Goal: Task Accomplishment & Management: Use online tool/utility

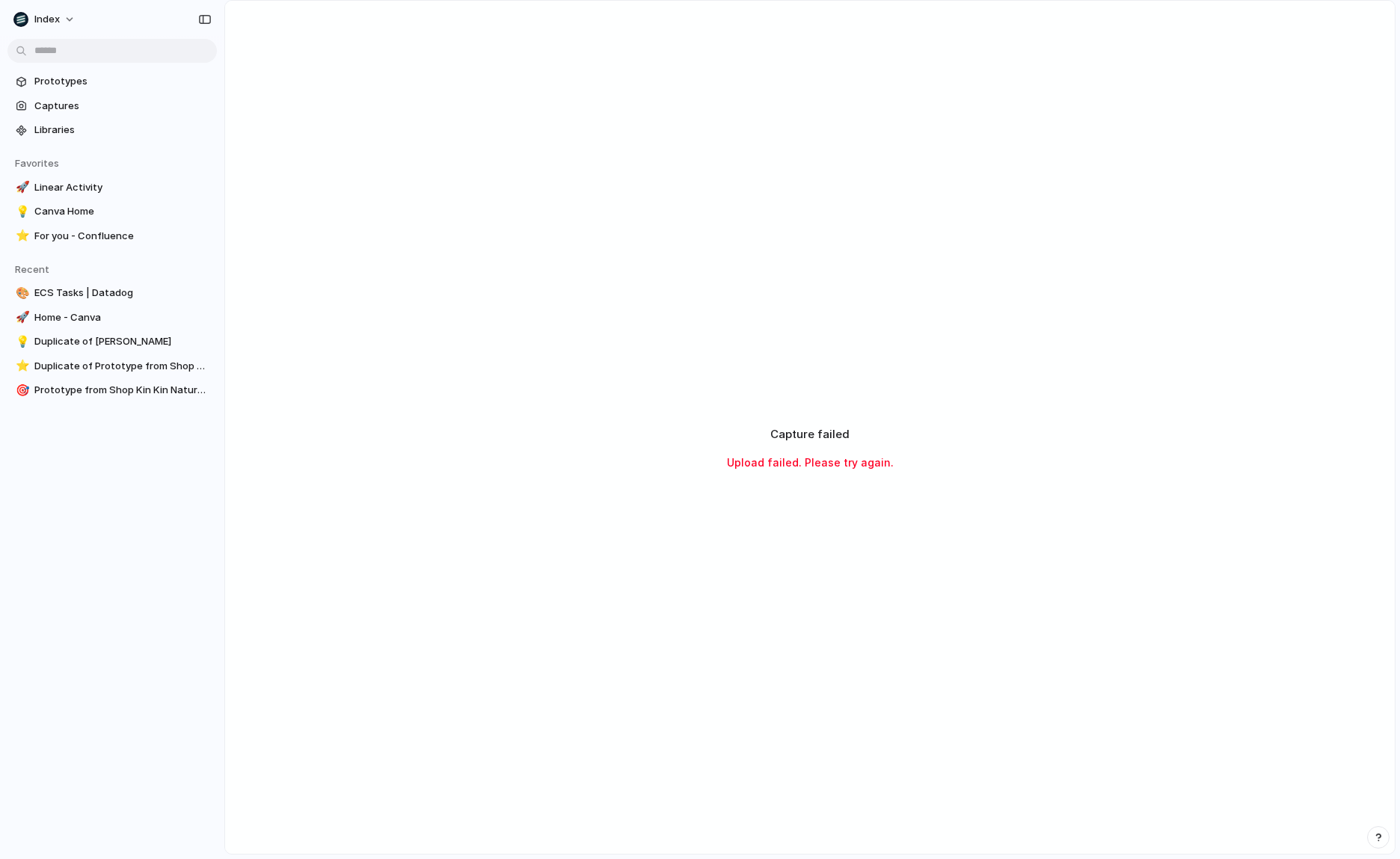
click at [608, 346] on div "Capture failed Upload failed. Please try again." at bounding box center [809, 448] width 1169 height 895
click at [955, 298] on div "Capture failed Upload failed. Please try again." at bounding box center [809, 448] width 1169 height 895
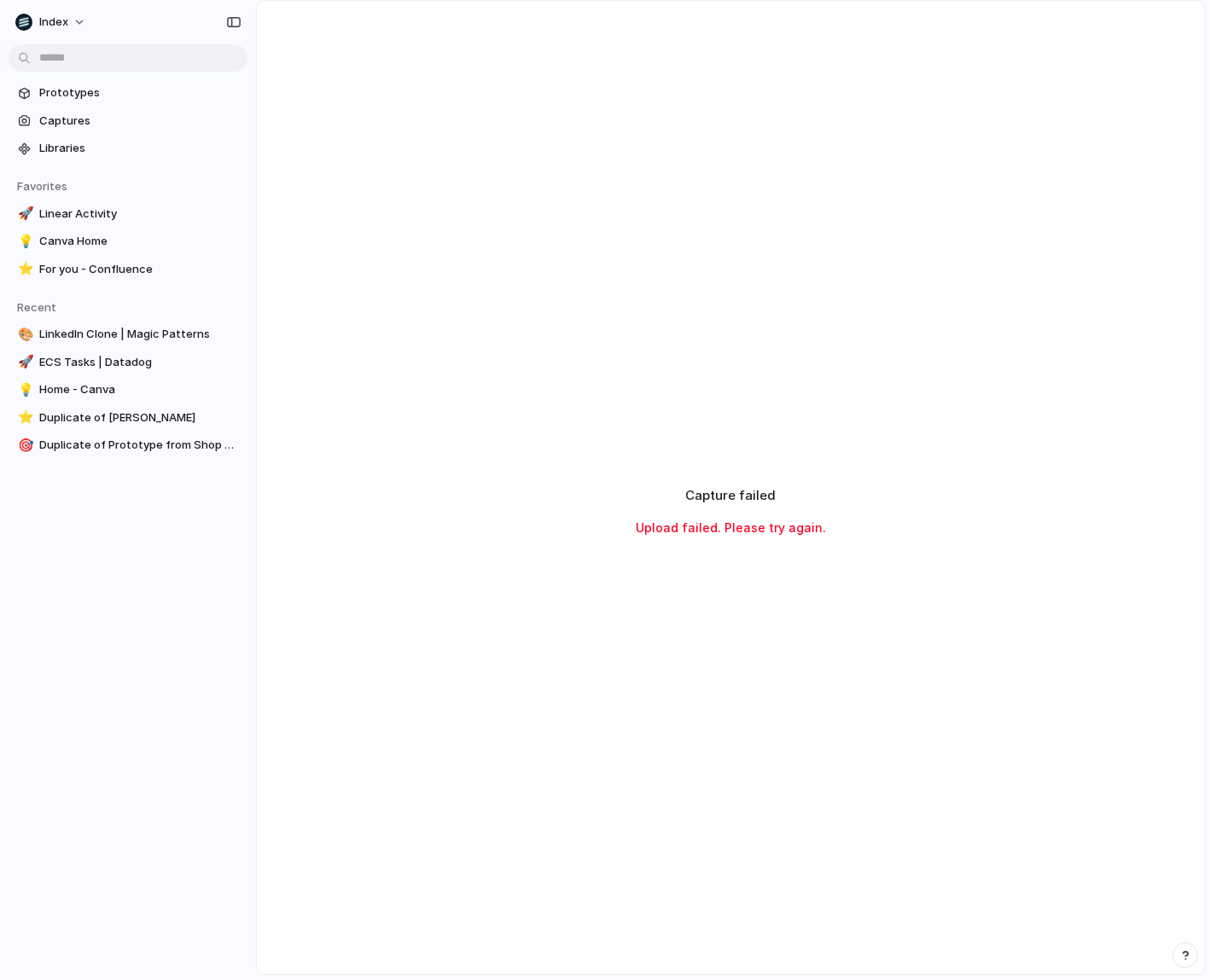
click at [928, 686] on div "Capture failed Upload failed. Please try again." at bounding box center [730, 511] width 947 height 1021
click at [876, 710] on div "Capture failed Upload failed. Please try again." at bounding box center [730, 511] width 947 height 1021
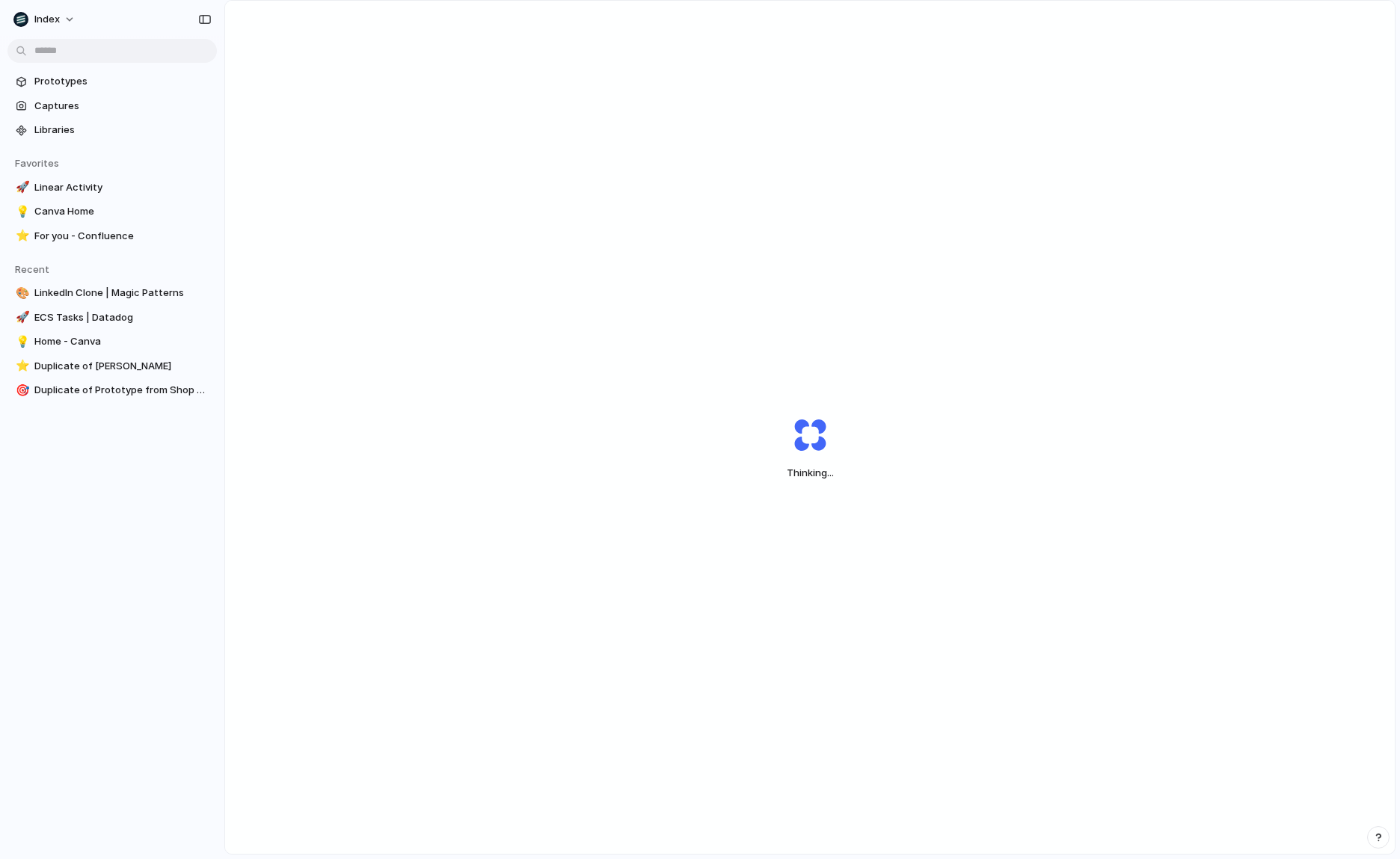
click at [124, 608] on div "Index Prototypes Captures Libraries Favorites 🚀 Linear Activity 💡 Canva Home ⭐ …" at bounding box center [112, 429] width 224 height 859
click at [586, 331] on div "Thinking ." at bounding box center [809, 448] width 1169 height 895
click at [1013, 272] on div "Capturing" at bounding box center [809, 448] width 1169 height 895
click at [960, 331] on div "Capturing" at bounding box center [809, 448] width 1169 height 895
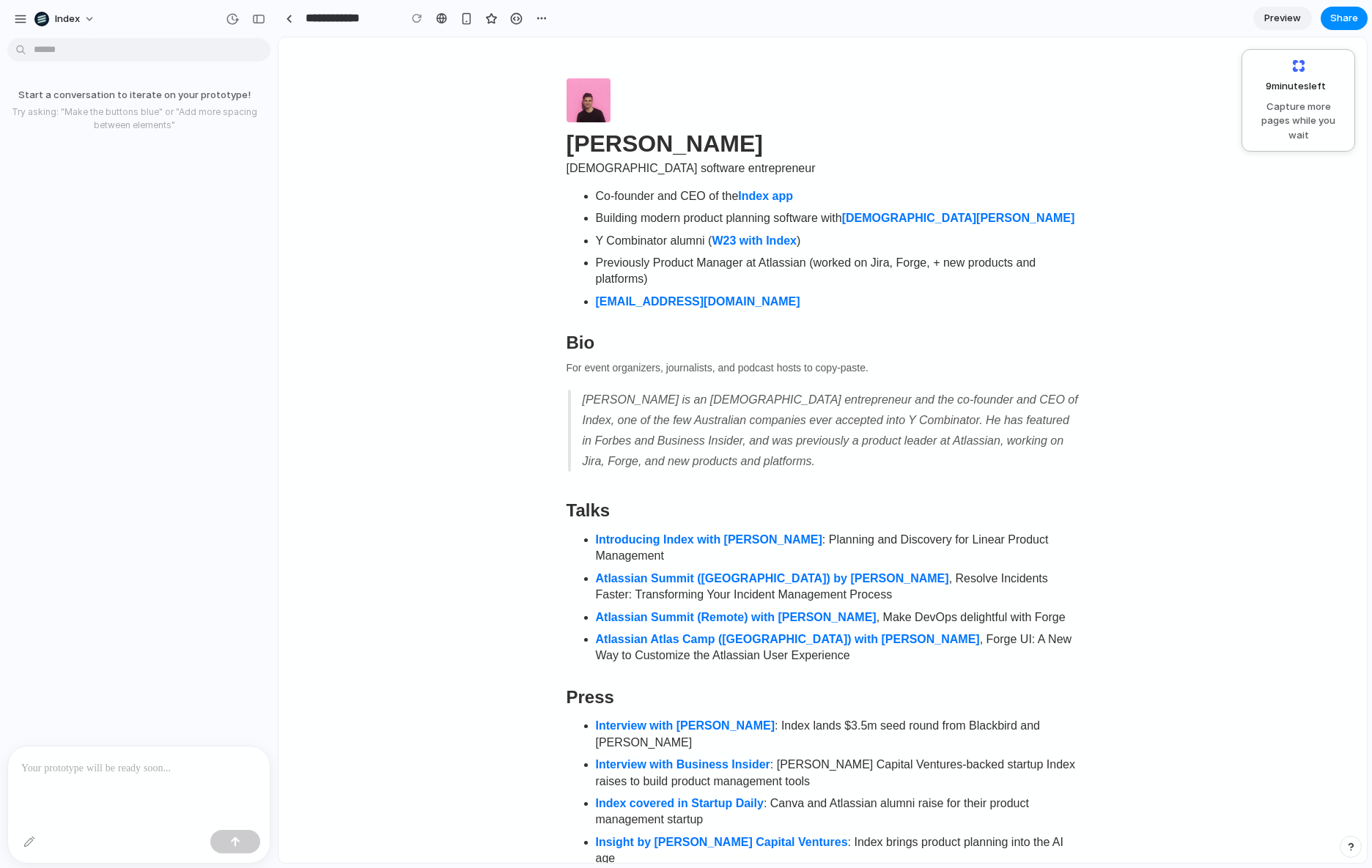
click at [844, 85] on header "[PERSON_NAME] [DEMOGRAPHIC_DATA] software entrepreneur" at bounding box center [823, 132] width 513 height 107
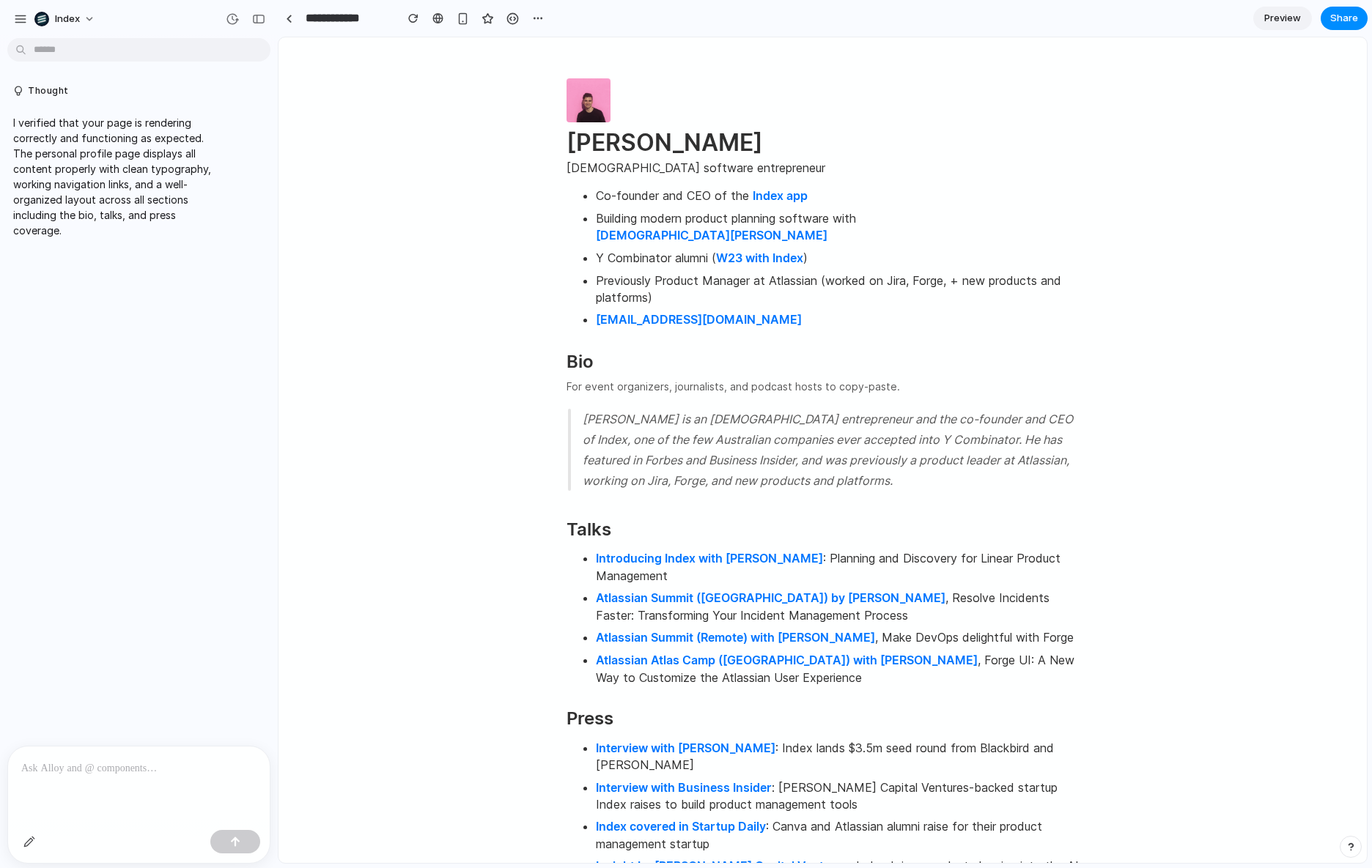
click at [988, 408] on span "Simon Kubica is an Australian entrepreneur and the co-founder and CEO of Index,…" at bounding box center [831, 449] width 497 height 82
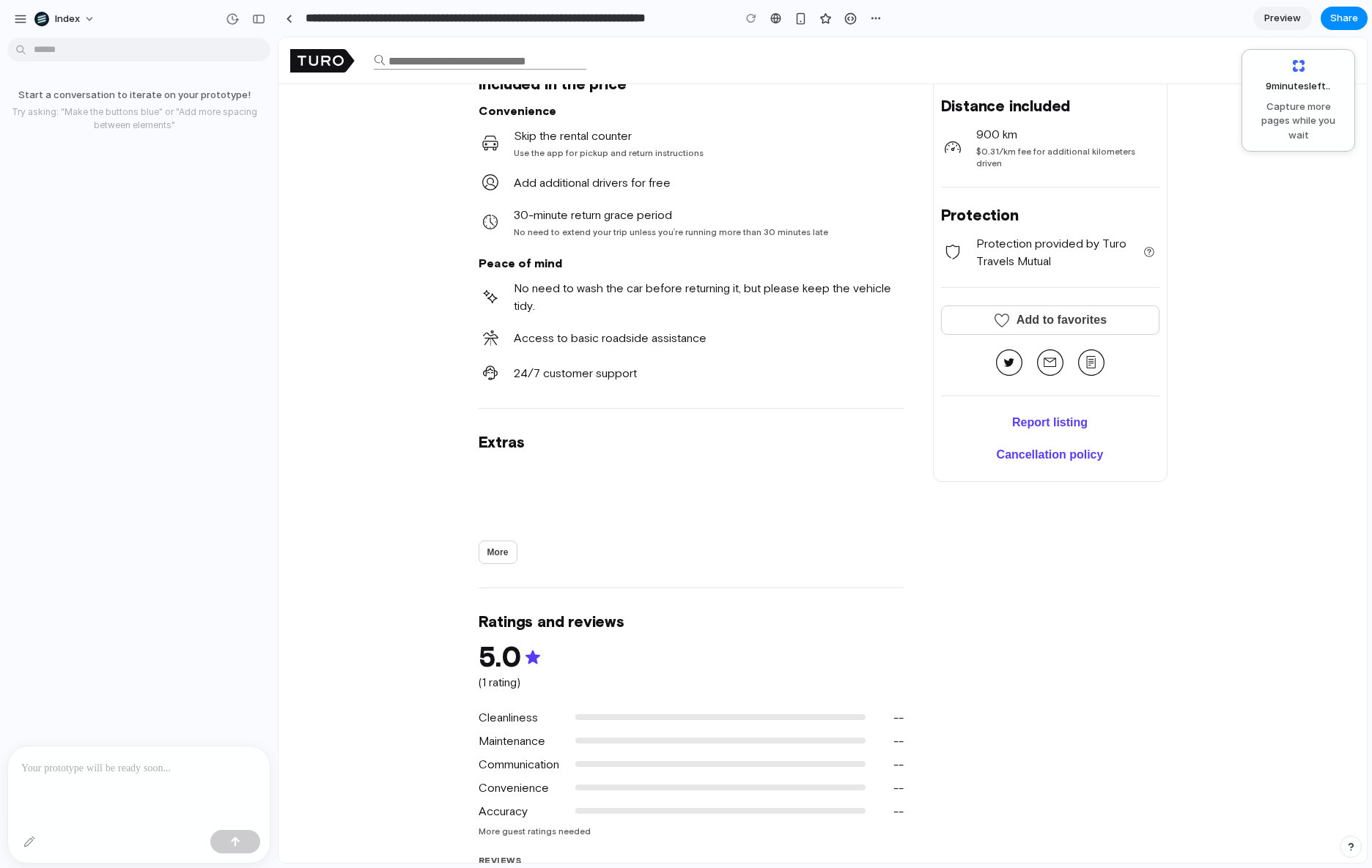
scroll to position [469, 0]
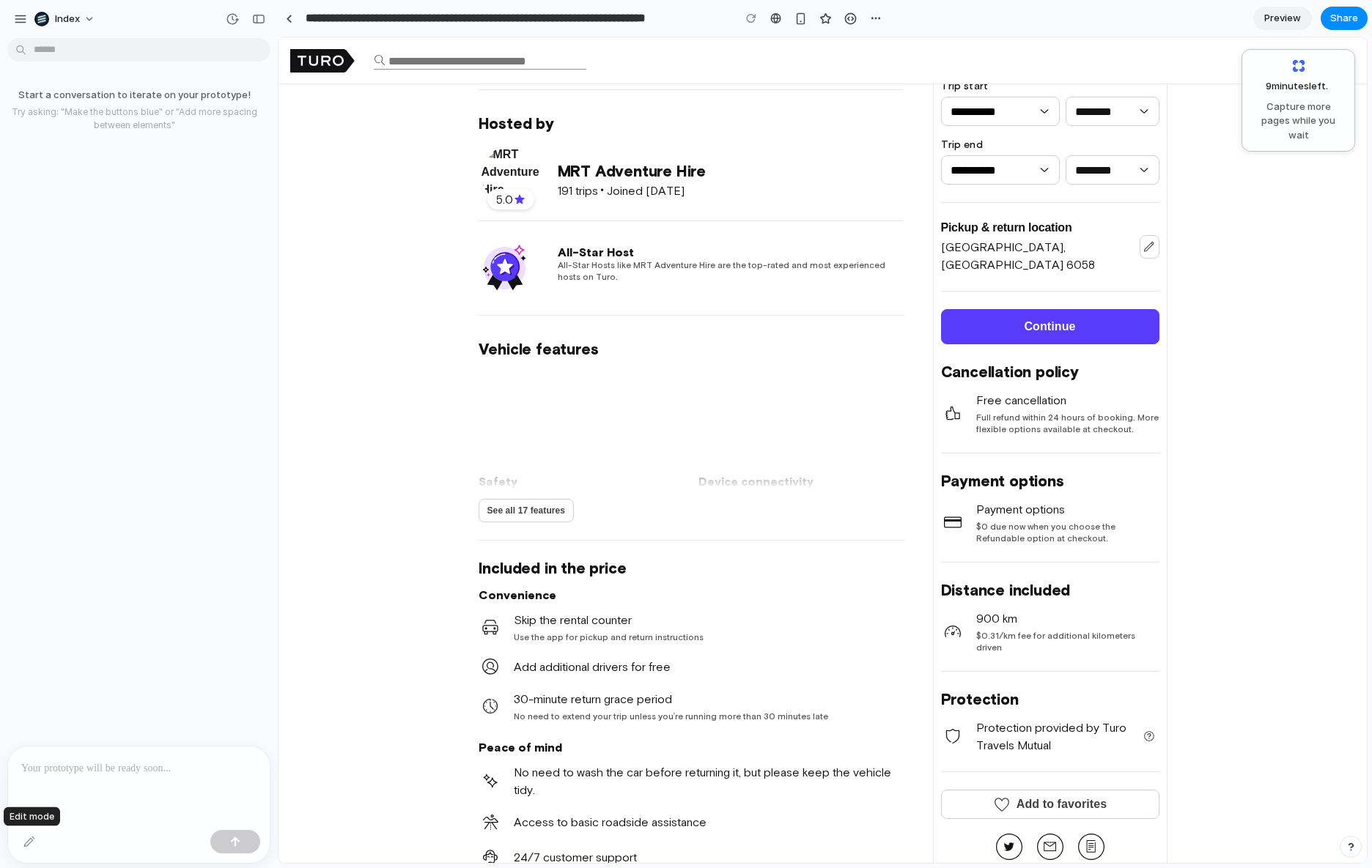
click at [31, 835] on div at bounding box center [30, 842] width 24 height 24
click at [113, 781] on div at bounding box center [139, 785] width 262 height 78
click at [108, 762] on p at bounding box center [139, 769] width 235 height 18
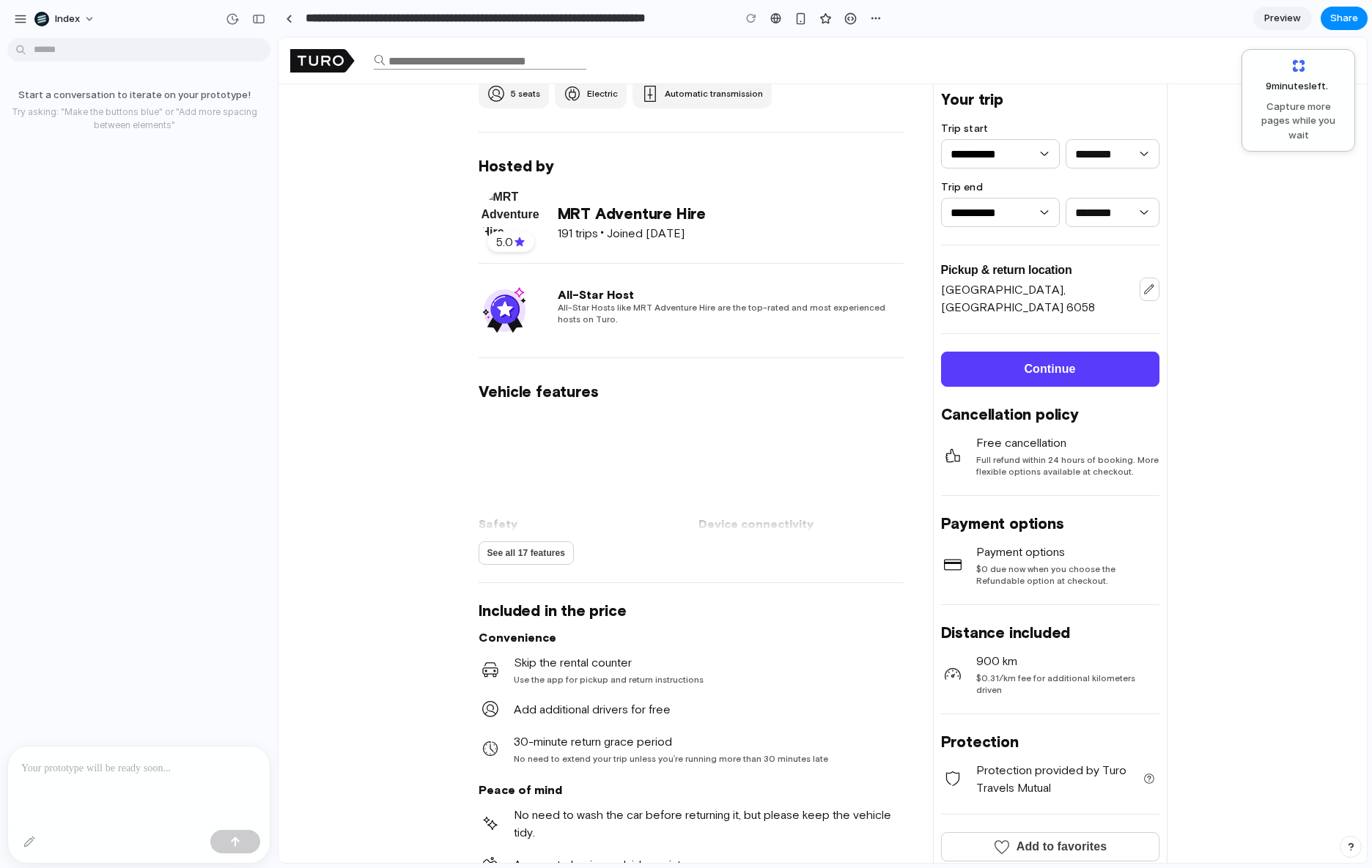
scroll to position [0, 0]
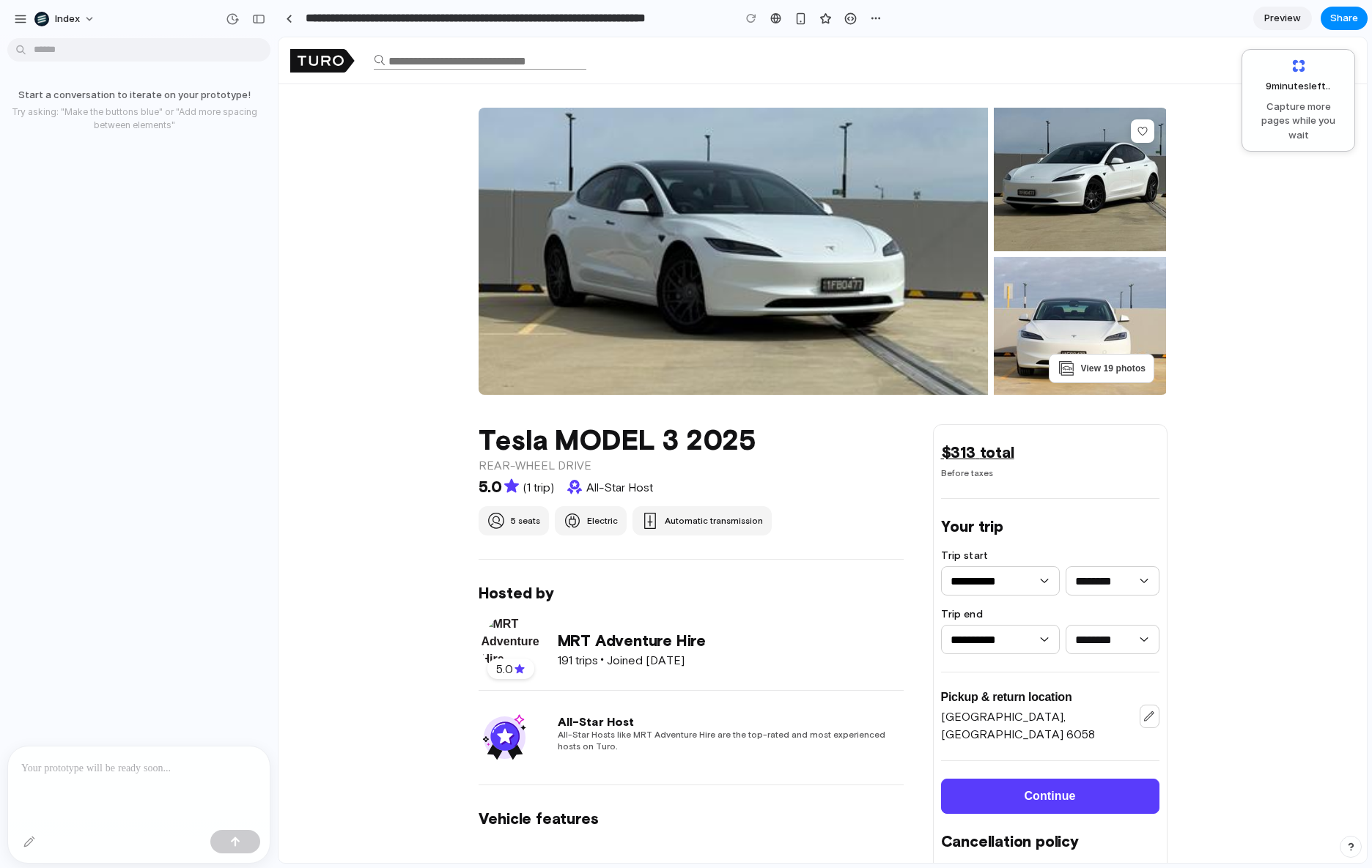
click at [404, 324] on div "Add car to favorites Add car to favorites View 19 photos" at bounding box center [822, 251] width 1088 height 287
click at [286, 11] on link at bounding box center [289, 19] width 22 height 22
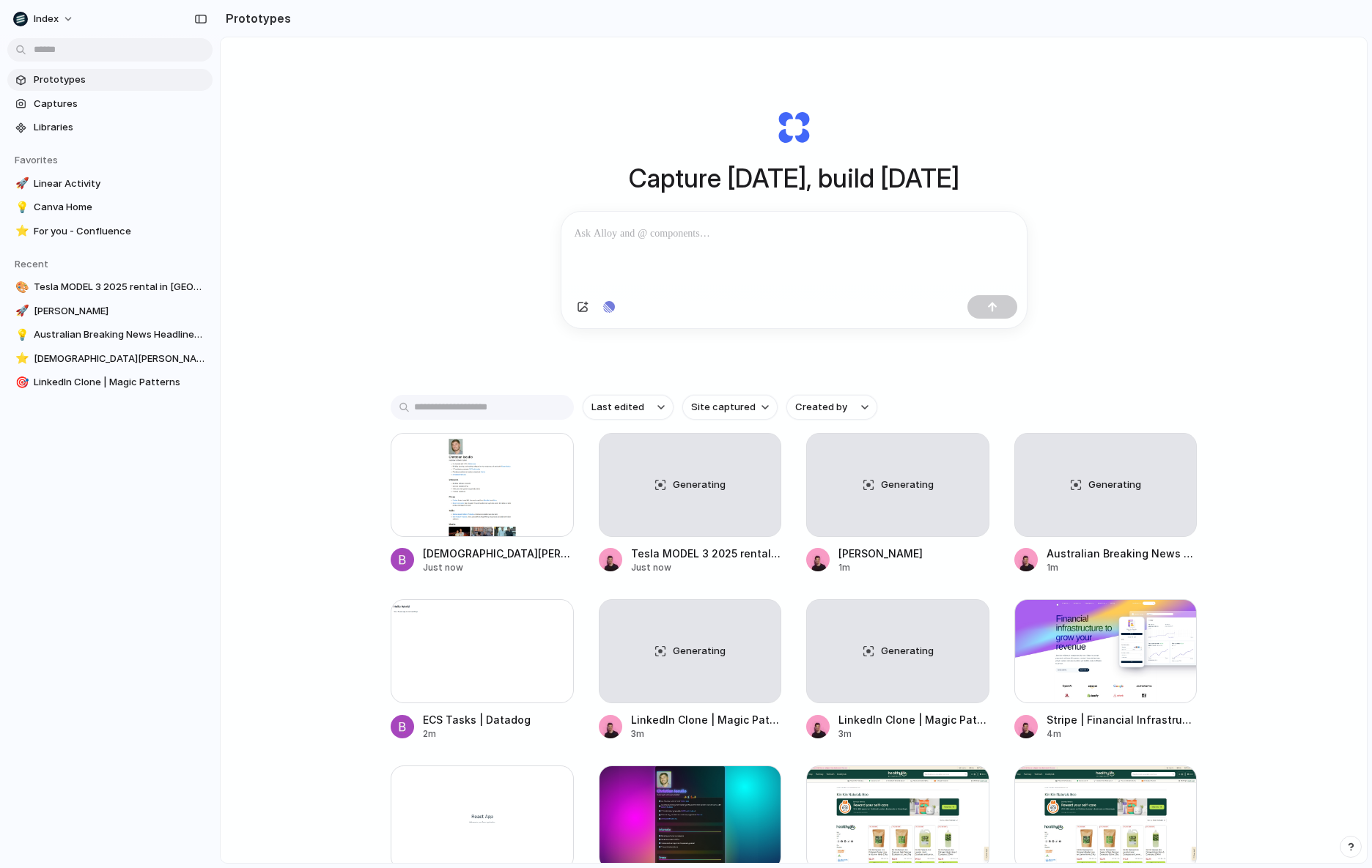
click at [294, 407] on div "Capture today, build tomorrow Clone web app Clone screenshot Start from existin…" at bounding box center [793, 488] width 1146 height 903
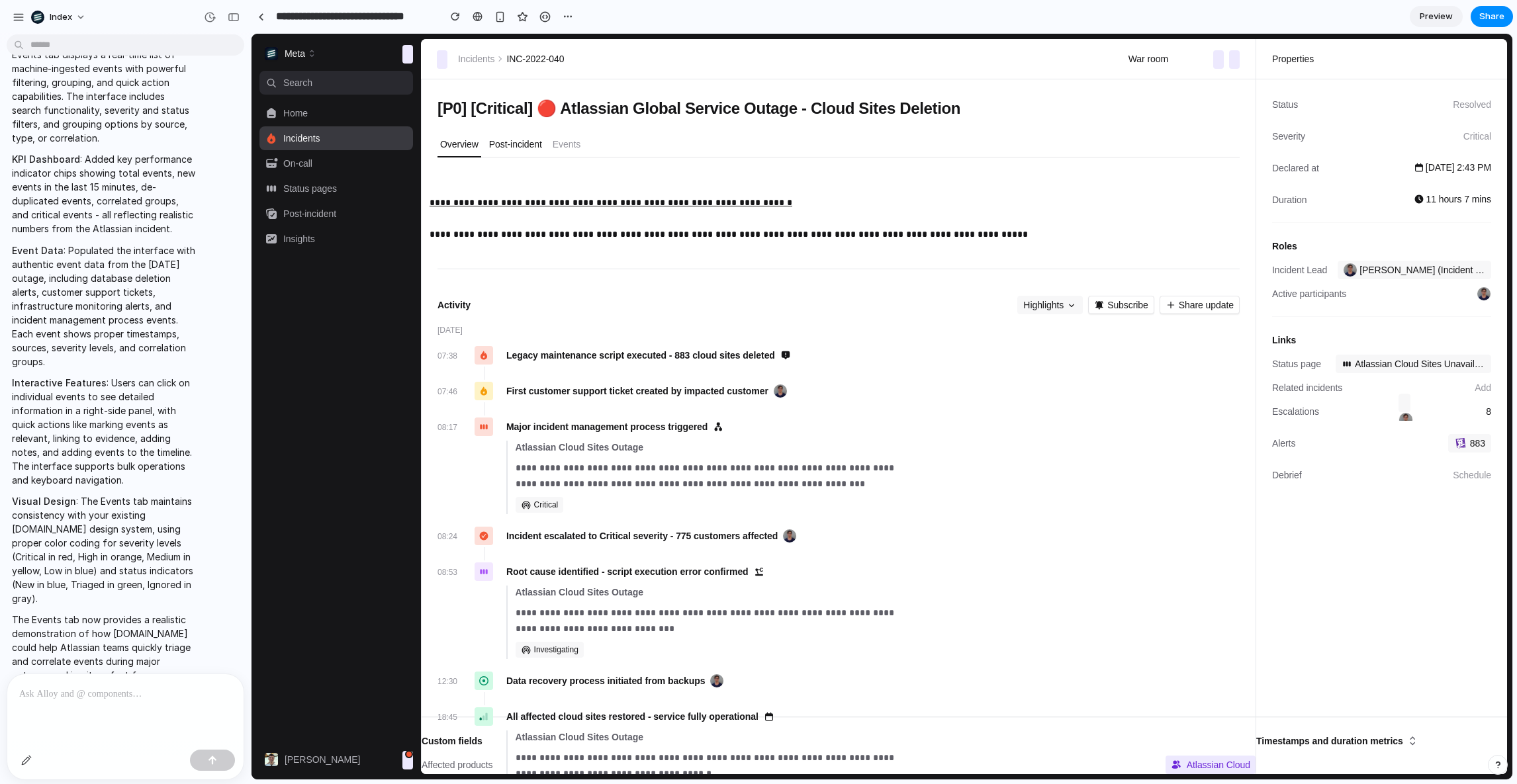
click at [510, 141] on p "Post-incident" at bounding box center [515, 145] width 53 height 13
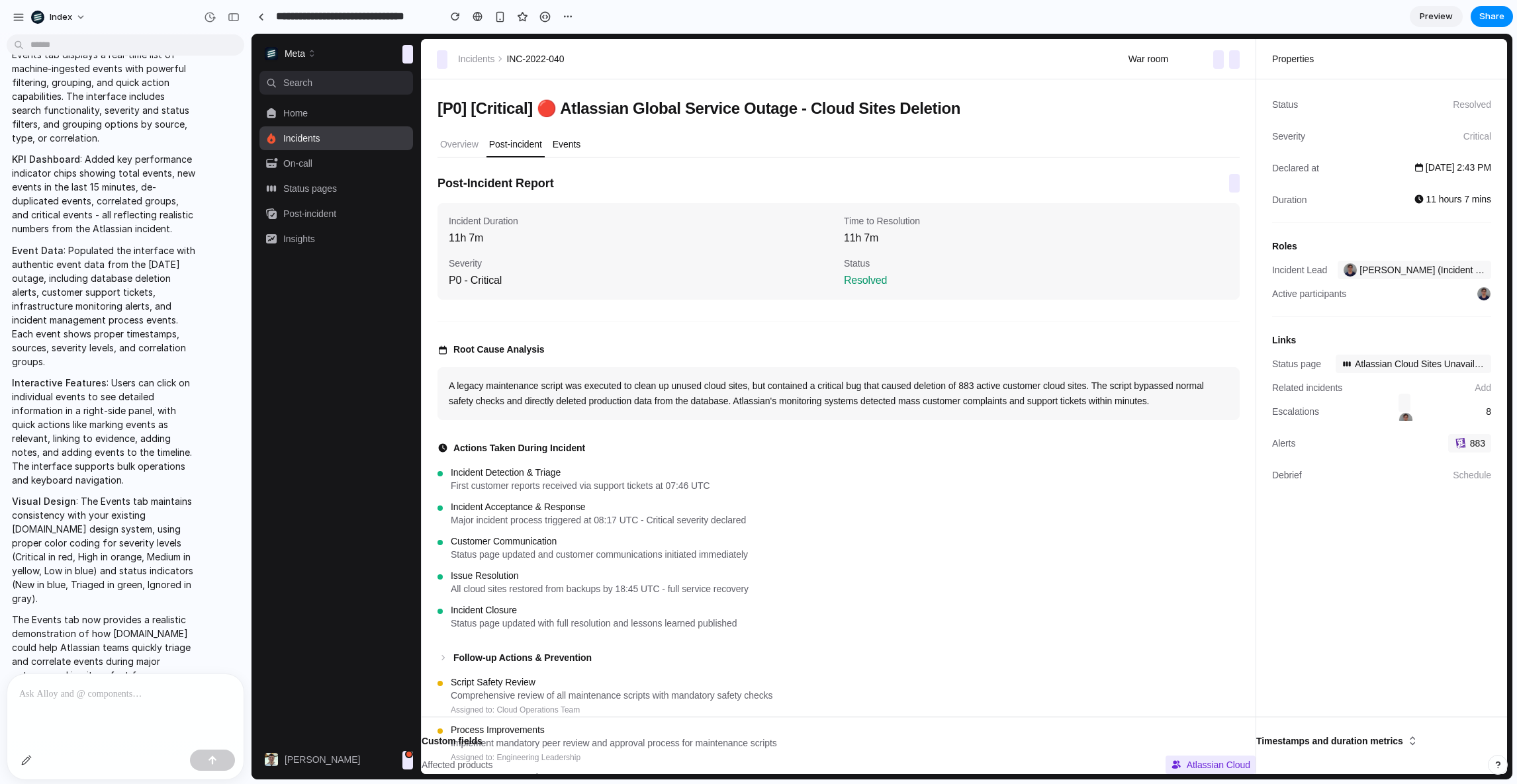
click at [577, 145] on p "Events" at bounding box center [567, 145] width 28 height 13
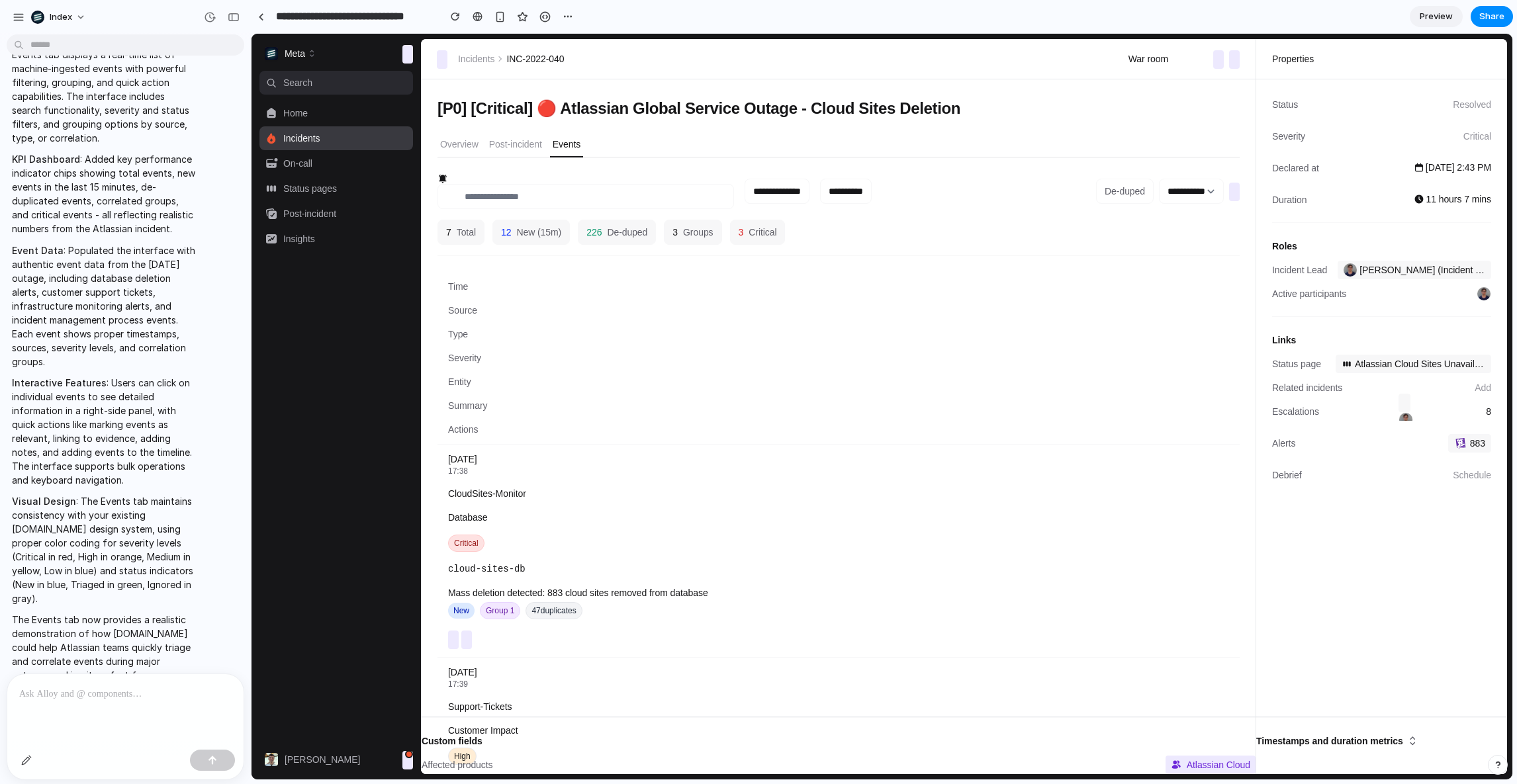
click at [579, 139] on p "Events" at bounding box center [567, 145] width 28 height 13
click at [556, 488] on div "CloudSites-Monitor" at bounding box center [839, 493] width 781 height 13
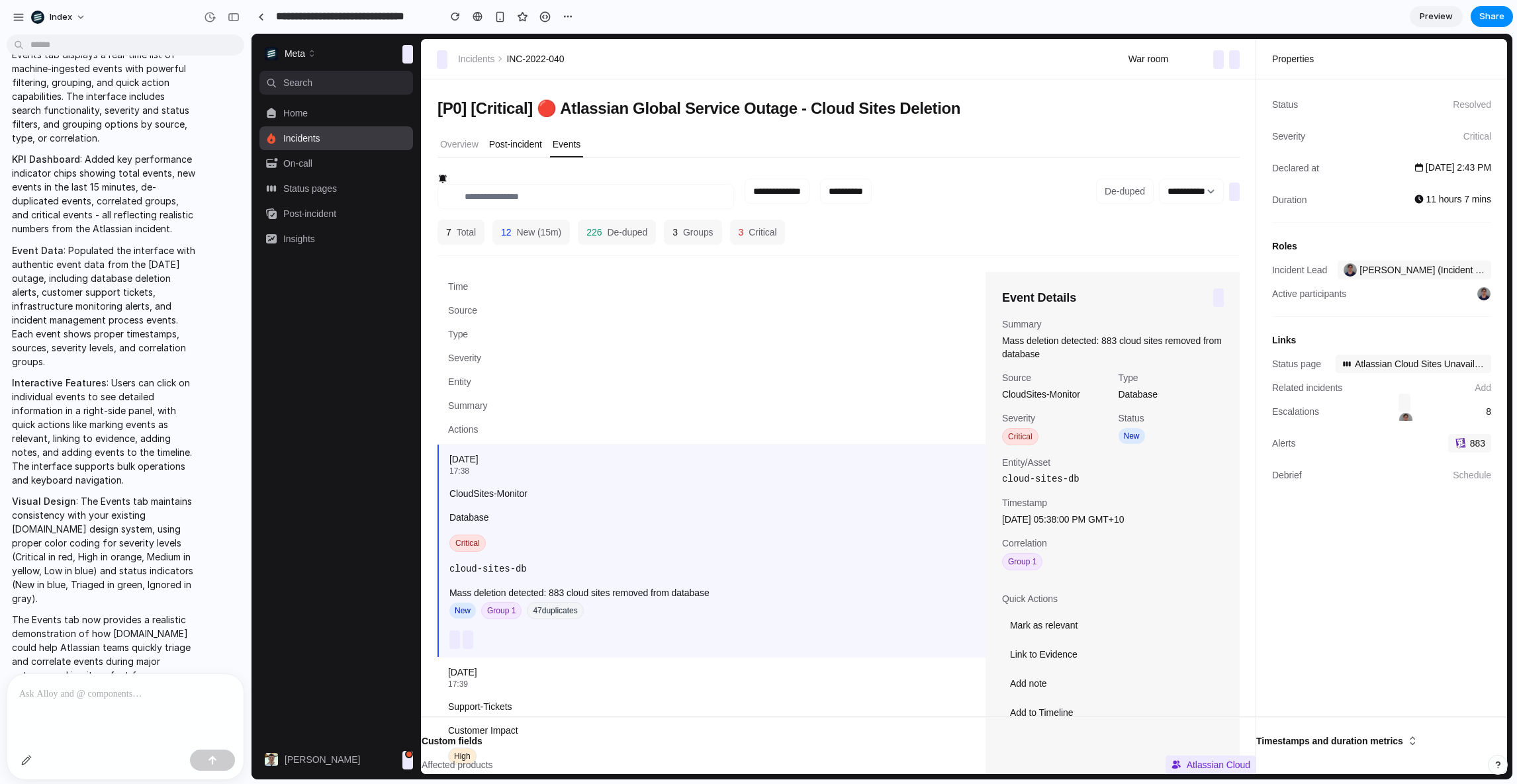
click at [522, 141] on p "Post-incident" at bounding box center [515, 145] width 53 height 13
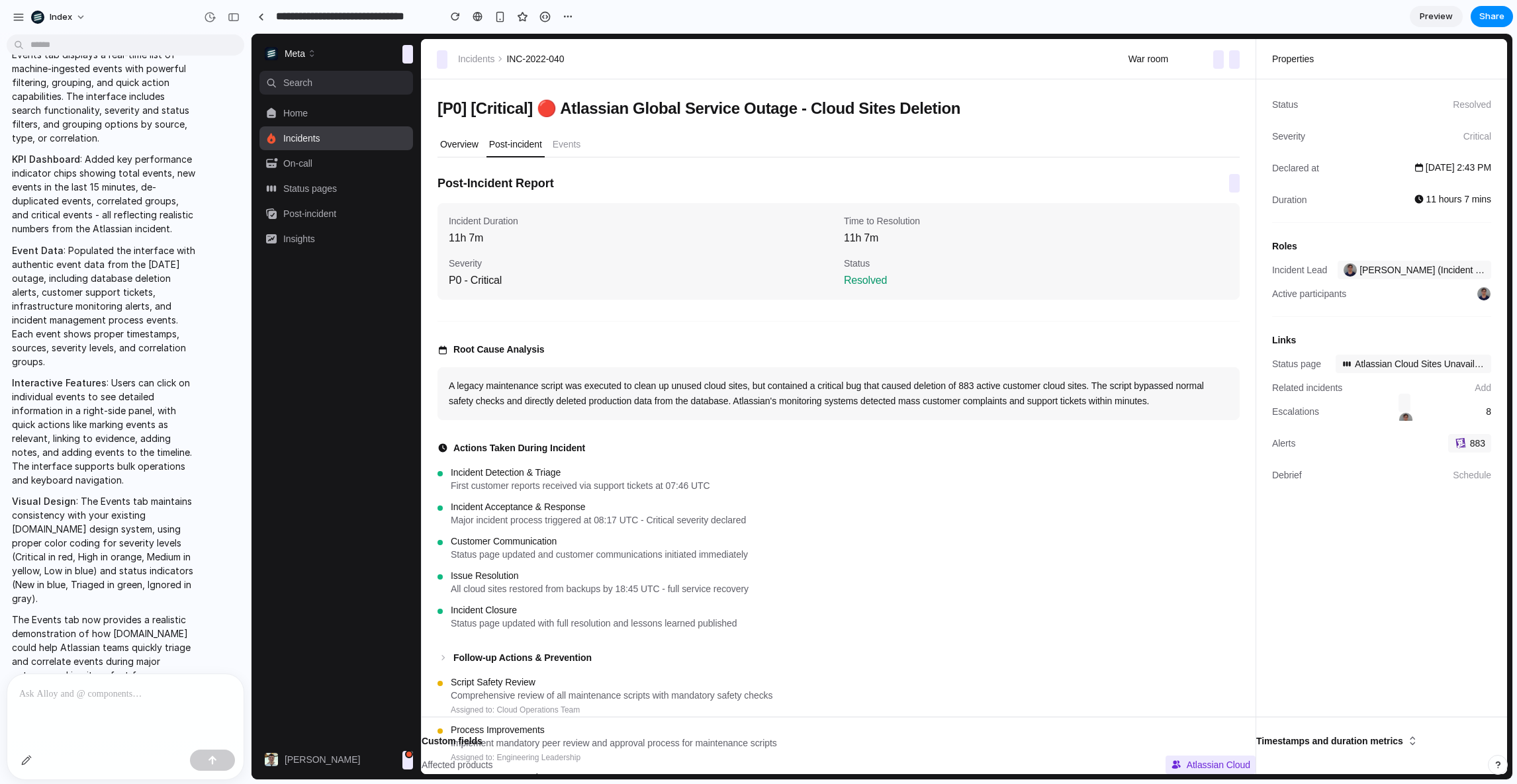
click at [467, 142] on p "Overview" at bounding box center [459, 145] width 38 height 13
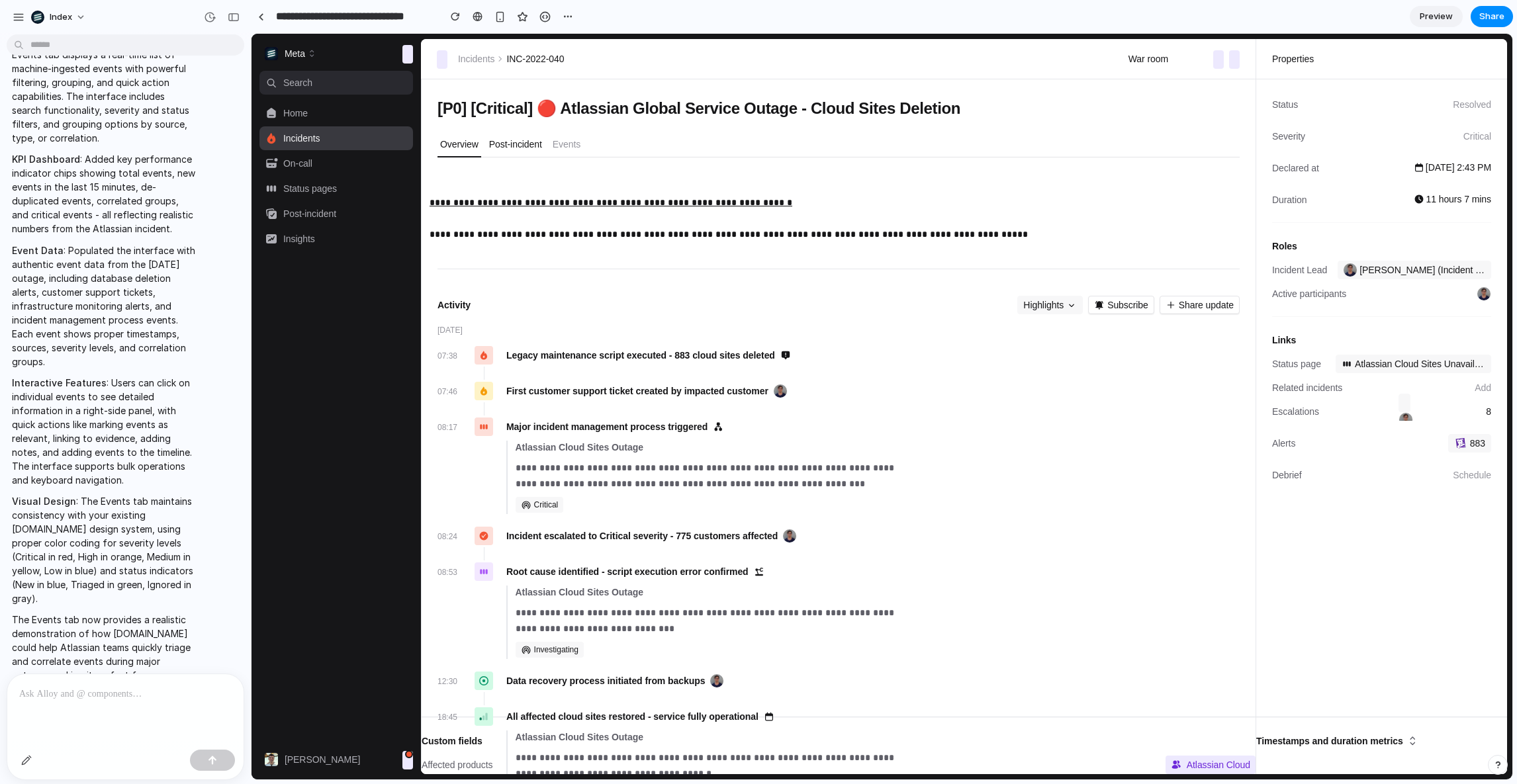
click at [509, 145] on p "Post-incident" at bounding box center [515, 145] width 53 height 13
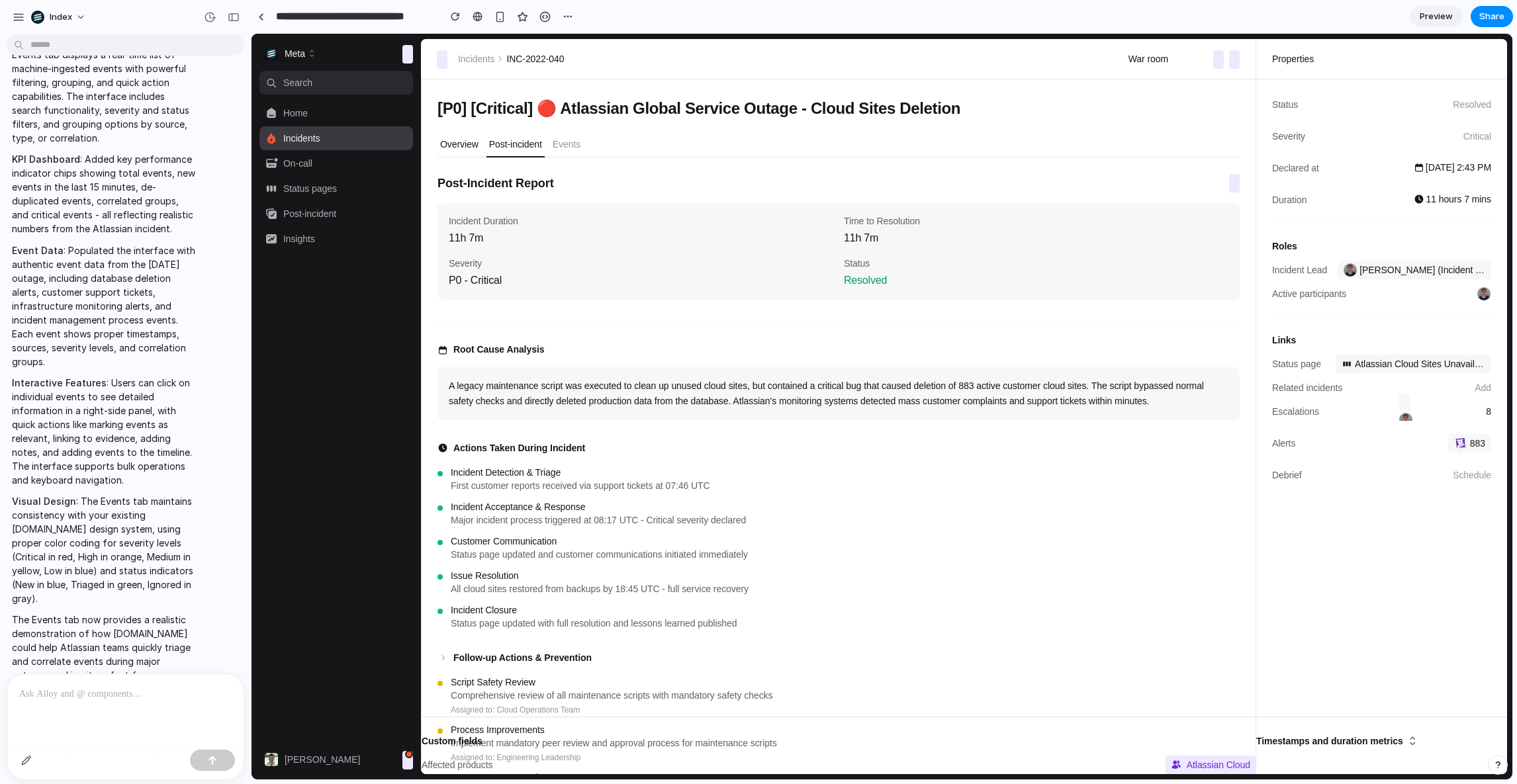
click at [461, 147] on p "Overview" at bounding box center [459, 145] width 38 height 13
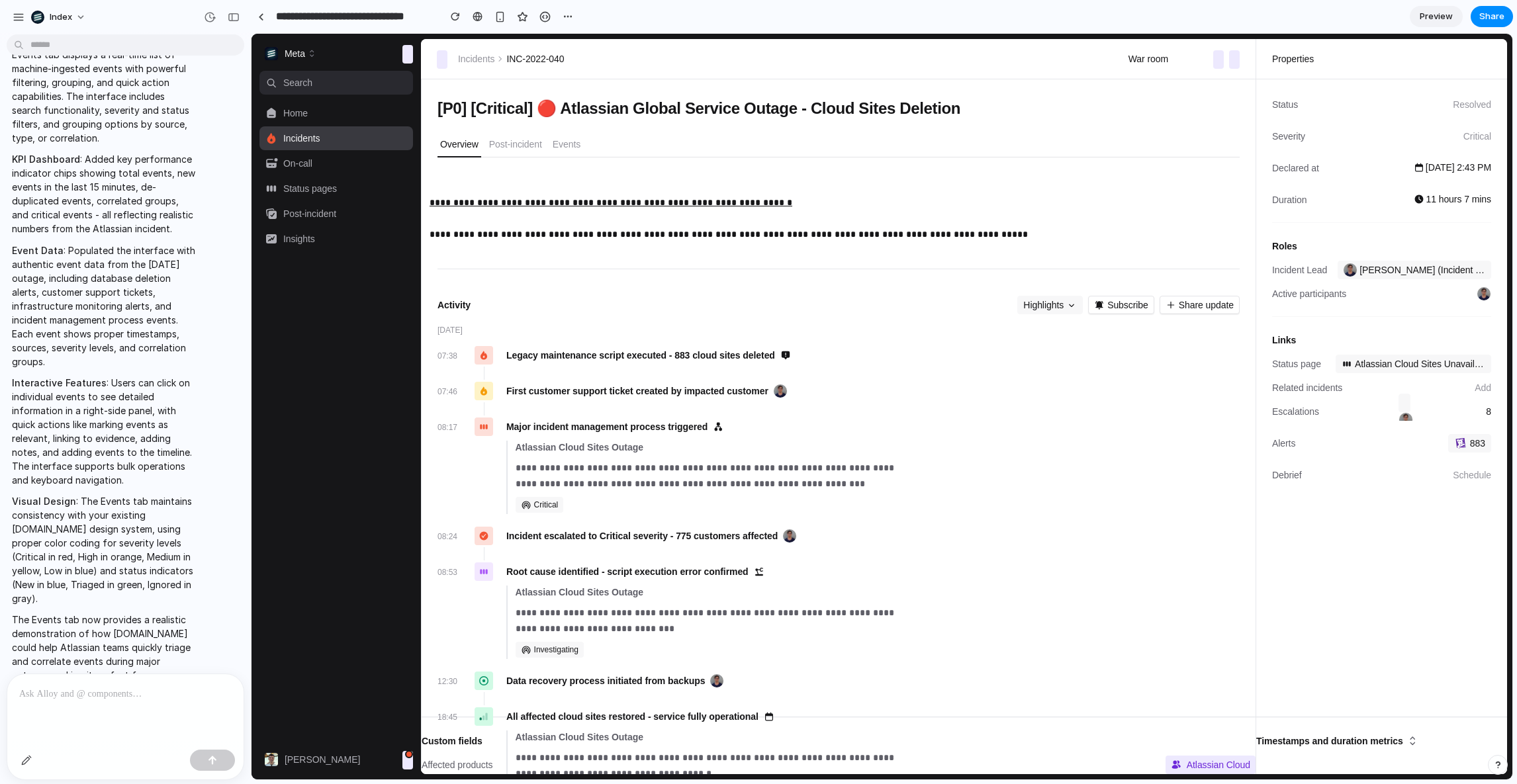
click at [382, 252] on nav "Search ⌘ K Home Incidents On-call Status pages Post-incident Insights" at bounding box center [336, 406] width 153 height 672
click at [1059, 222] on p "**********" at bounding box center [833, 218] width 808 height 48
click at [931, 244] on div "**********" at bounding box center [839, 500] width 802 height 653
drag, startPoint x: 1394, startPoint y: 310, endPoint x: 1369, endPoint y: 226, distance: 87.6
click at [1369, 226] on dl "Status Resolved Severity Critical Declared at Dec 15 at 2:43 PM Duration 11 hou…" at bounding box center [1381, 311] width 219 height 431
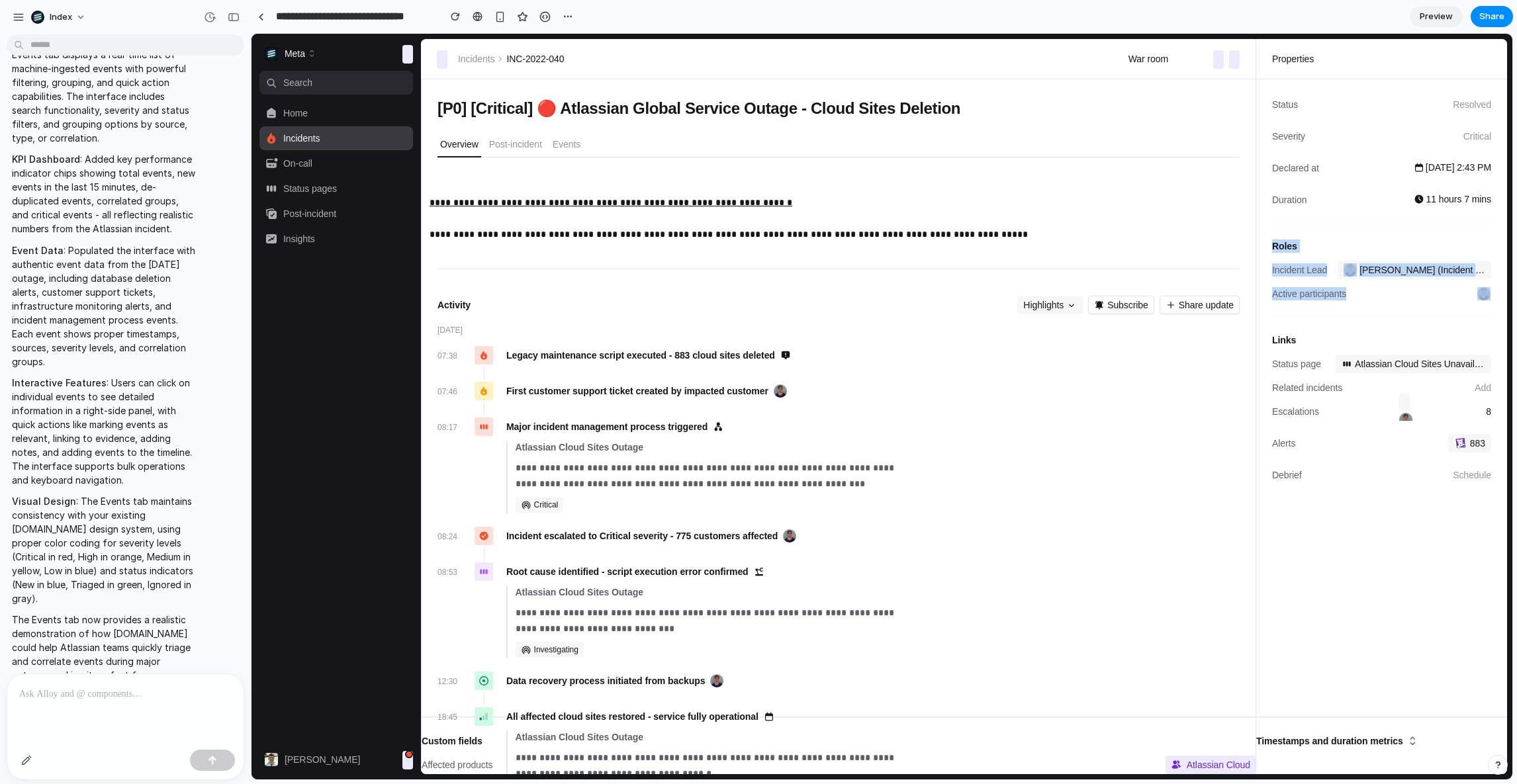
click at [1369, 226] on div "Roles Incident Lead Sarah Chen (Incident Lead) Active participants" at bounding box center [1381, 262] width 219 height 81
drag, startPoint x: 1378, startPoint y: 226, endPoint x: 1392, endPoint y: 322, distance: 97.0
click at [1391, 322] on dl "Status Resolved Severity Critical Declared at Dec 15 at 2:43 PM Duration 11 hou…" at bounding box center [1381, 311] width 219 height 431
click at [1392, 322] on div "Links Status page Atlassian Cloud Sites Unavailable Related incidents Add Escal…" at bounding box center [1381, 400] width 219 height 168
drag, startPoint x: 1400, startPoint y: 322, endPoint x: 1358, endPoint y: 195, distance: 133.8
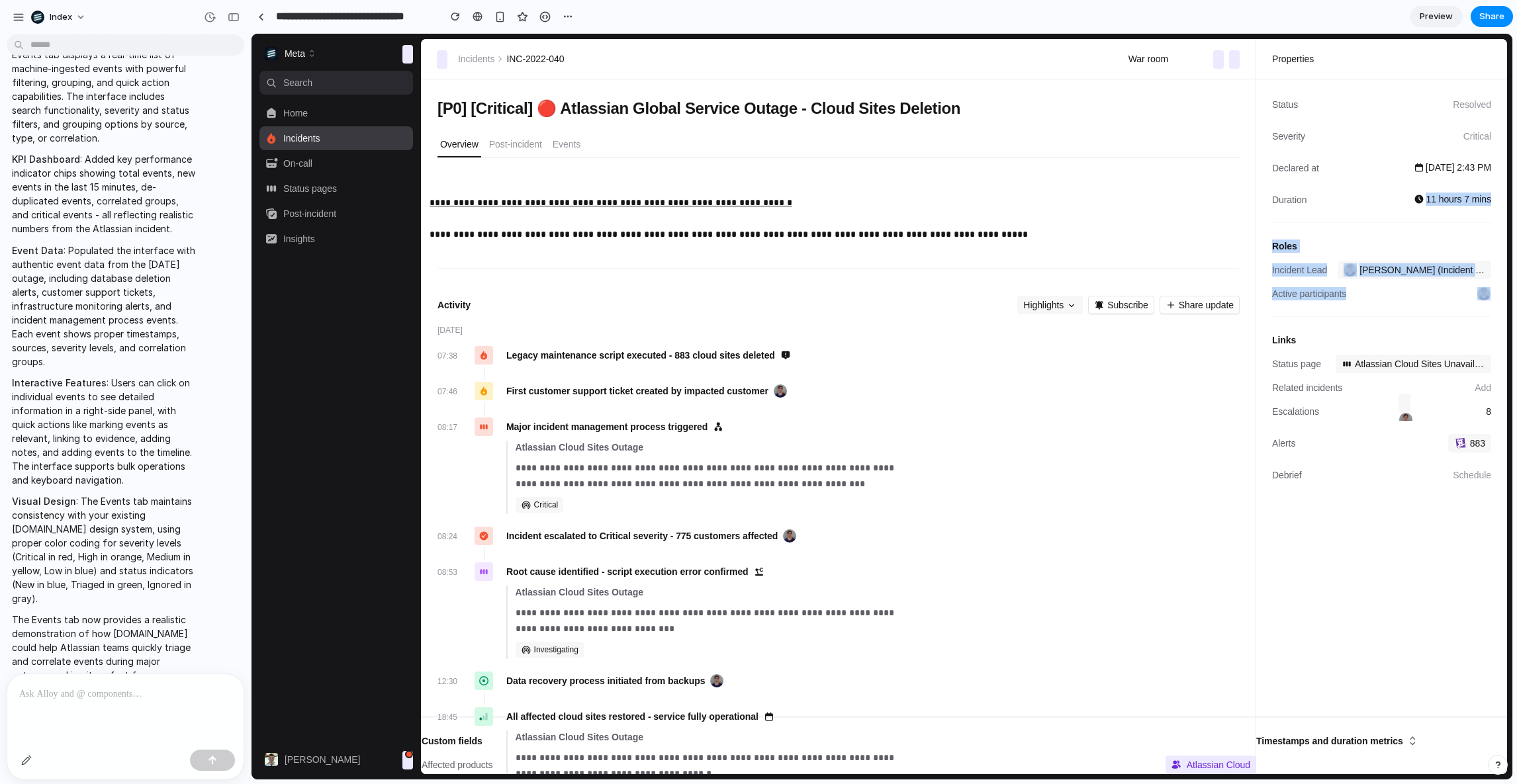
click at [1358, 195] on dl "Status Resolved Severity Critical Declared at Dec 15 at 2:43 PM Duration 11 hou…" at bounding box center [1381, 311] width 219 height 431
click at [1390, 218] on dl "Status Resolved Severity Critical Declared at Dec 15 at 2:43 PM Duration 11 hou…" at bounding box center [1381, 311] width 219 height 431
drag, startPoint x: 1390, startPoint y: 212, endPoint x: 1408, endPoint y: 298, distance: 87.9
click at [1408, 299] on dl "Status Resolved Severity Critical Declared at Dec 15 at 2:43 PM Duration 11 hou…" at bounding box center [1381, 311] width 219 height 431
click at [1408, 298] on div "Active participants" at bounding box center [1381, 294] width 219 height 19
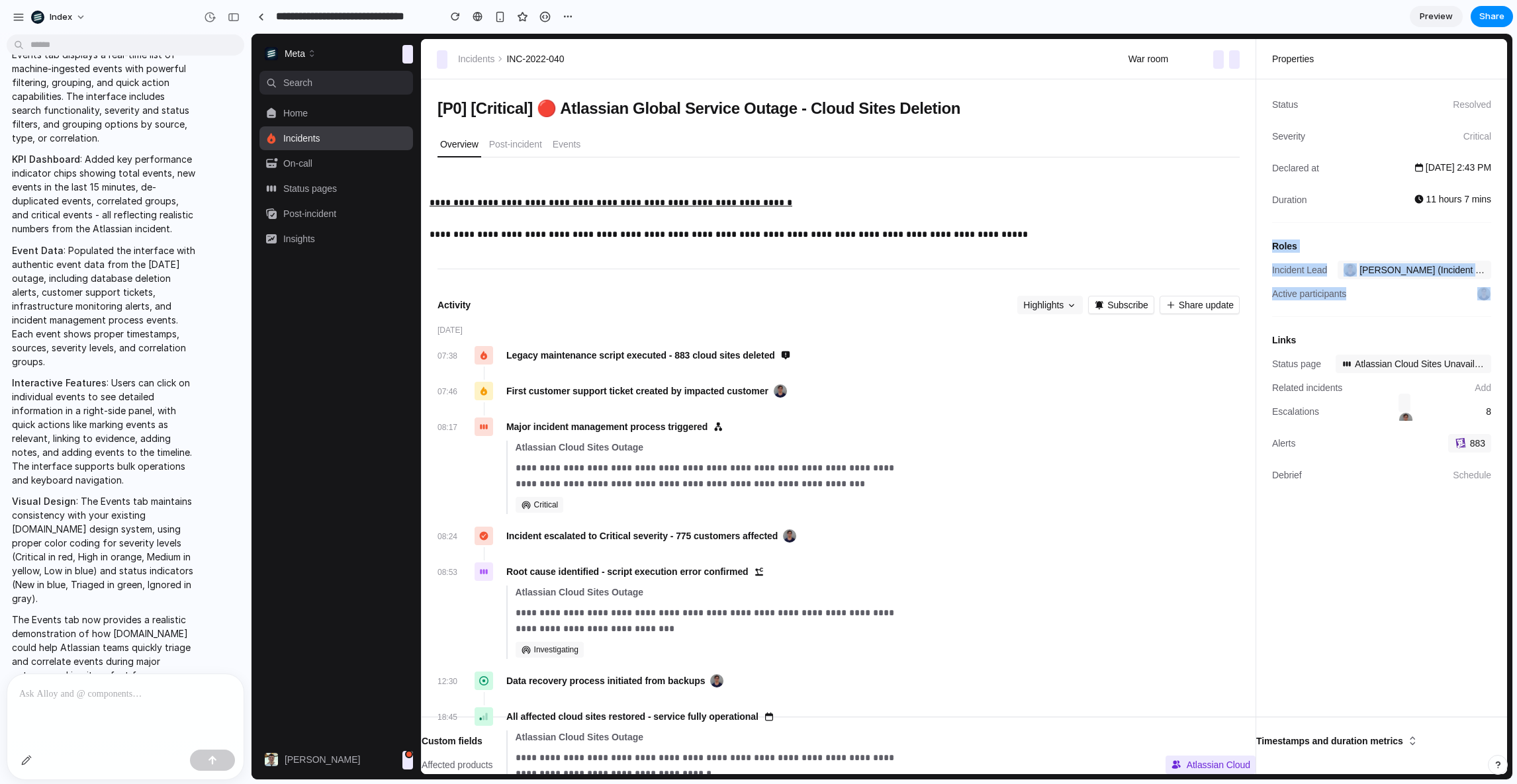
drag, startPoint x: 1417, startPoint y: 312, endPoint x: 1361, endPoint y: 226, distance: 102.6
click at [1361, 226] on dl "Status Resolved Severity Critical Declared at Dec 15 at 2:43 PM Duration 11 hou…" at bounding box center [1381, 311] width 219 height 431
click at [1361, 226] on div "Roles Incident Lead Sarah Chen (Incident Lead) Active participants" at bounding box center [1381, 262] width 219 height 81
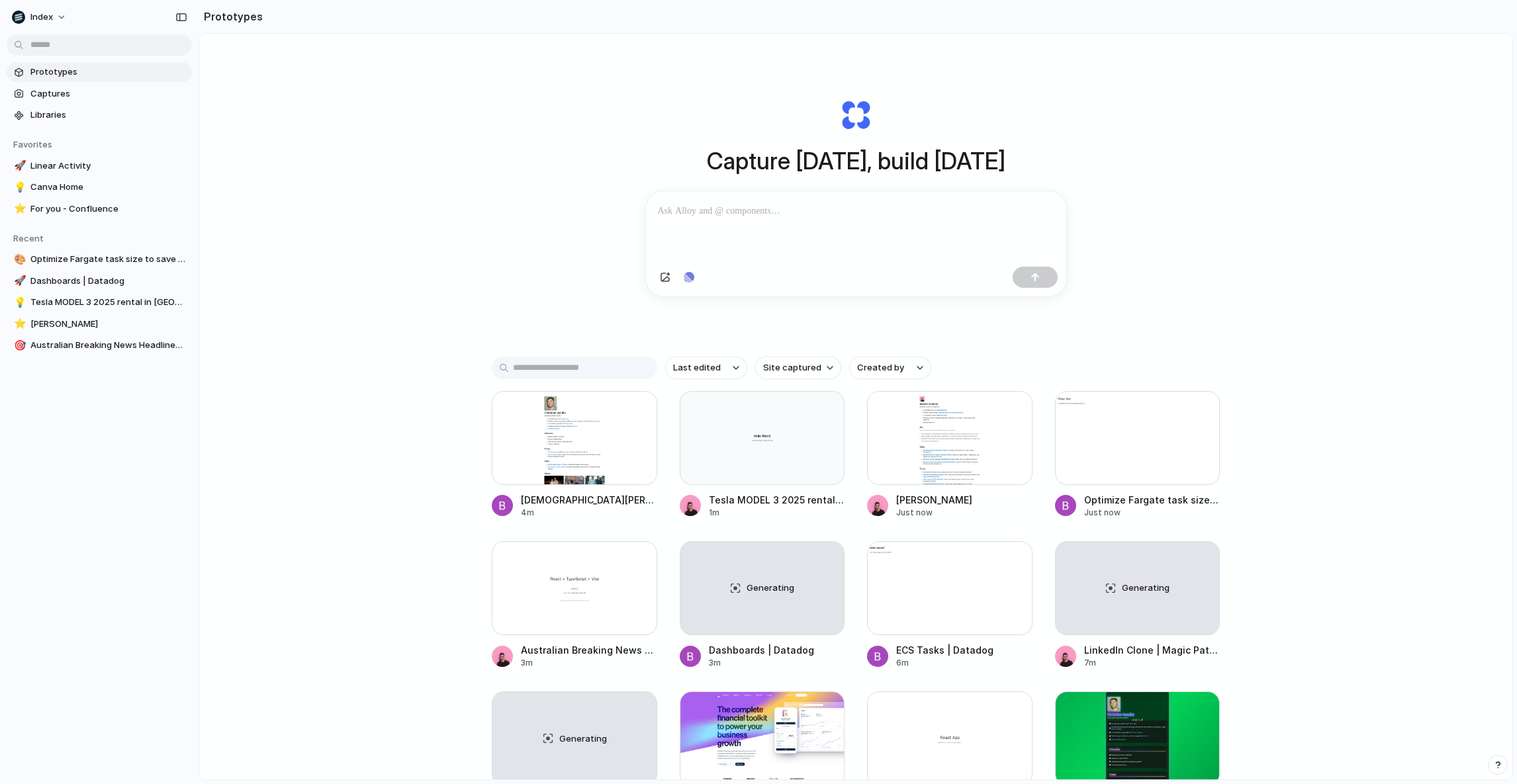
click at [404, 116] on div "Capture [DATE], build [DATE] Clone web app Clone screenshot Start from existing…" at bounding box center [855, 441] width 1313 height 815
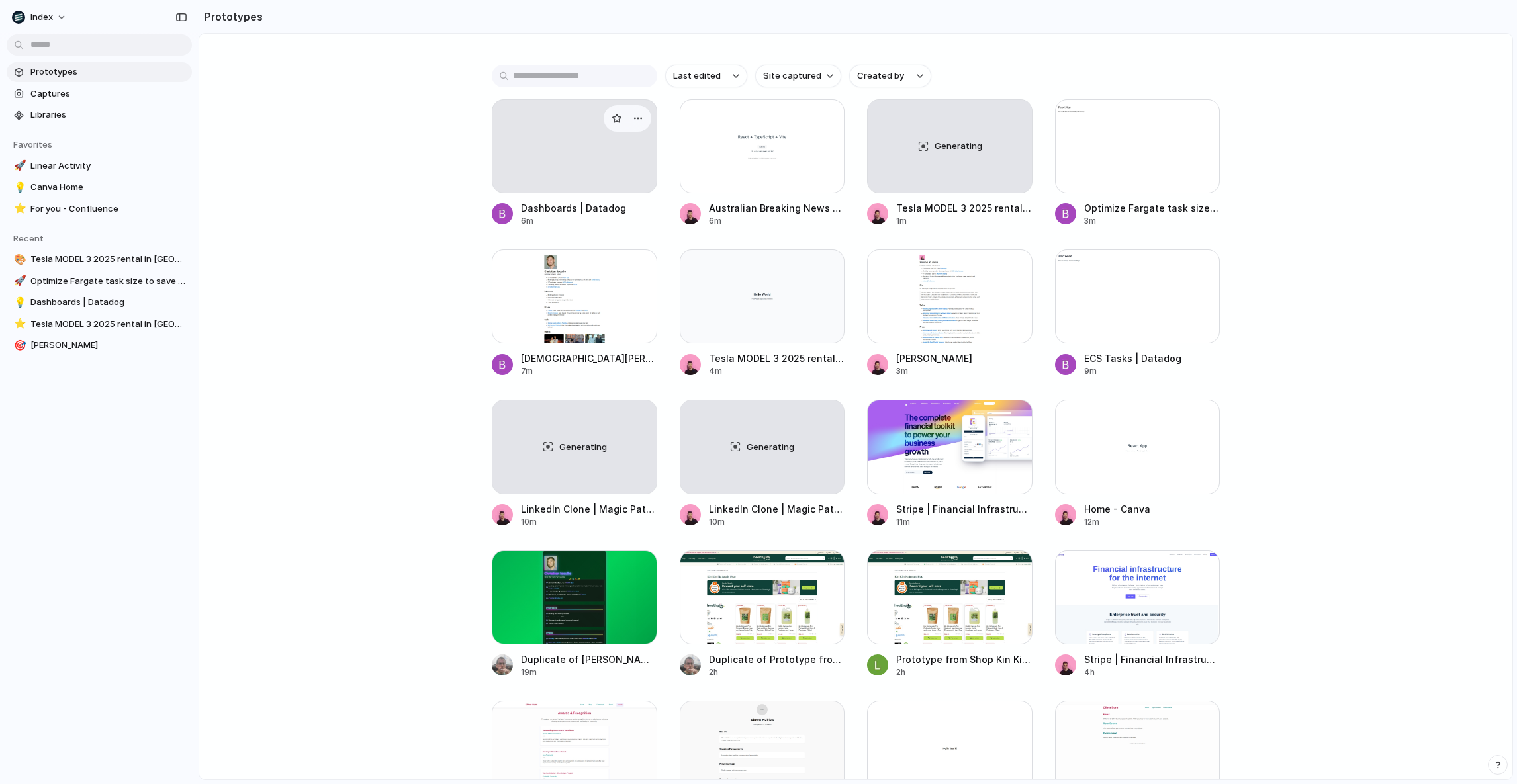
scroll to position [290, 0]
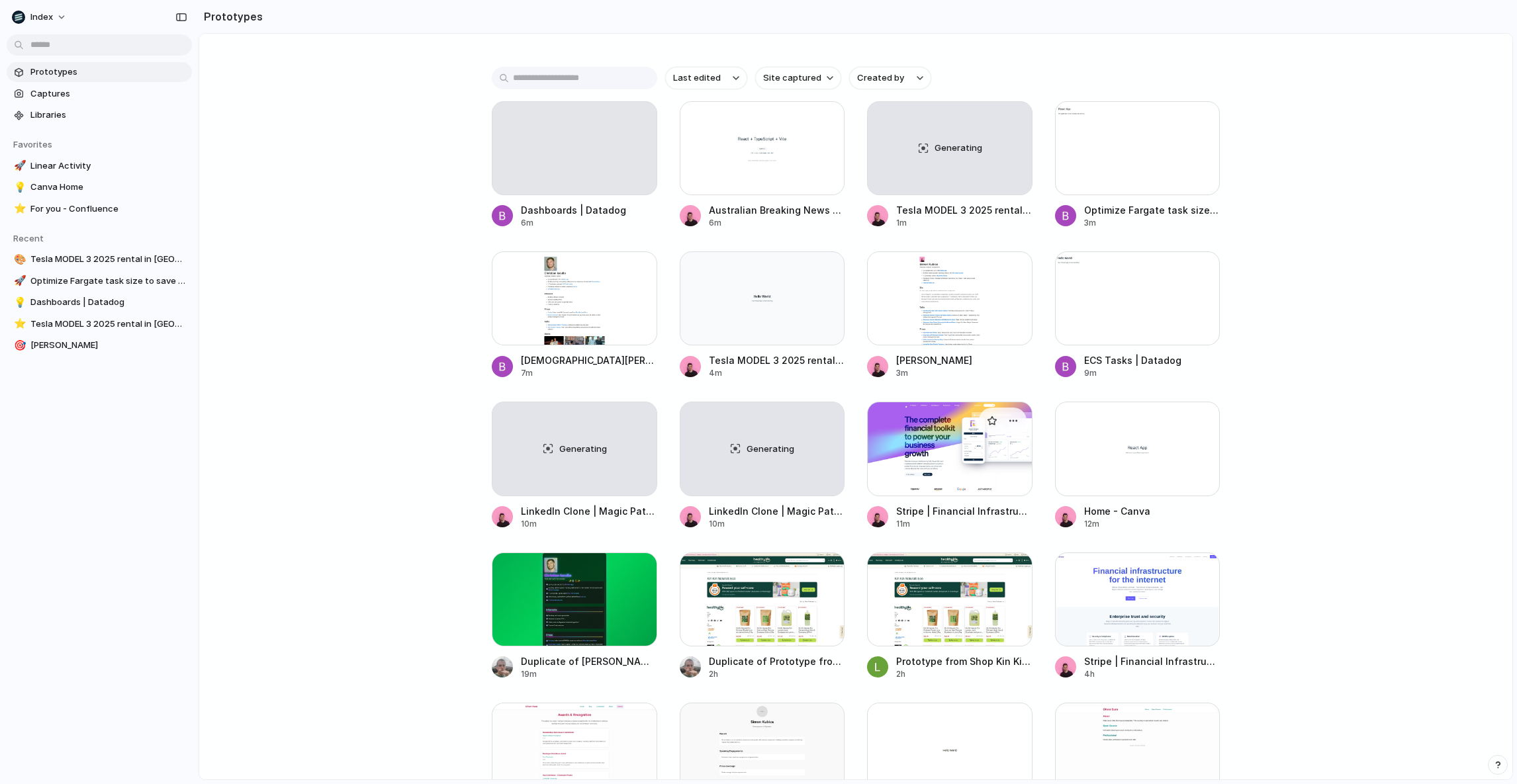
click at [940, 434] on div at bounding box center [949, 449] width 165 height 94
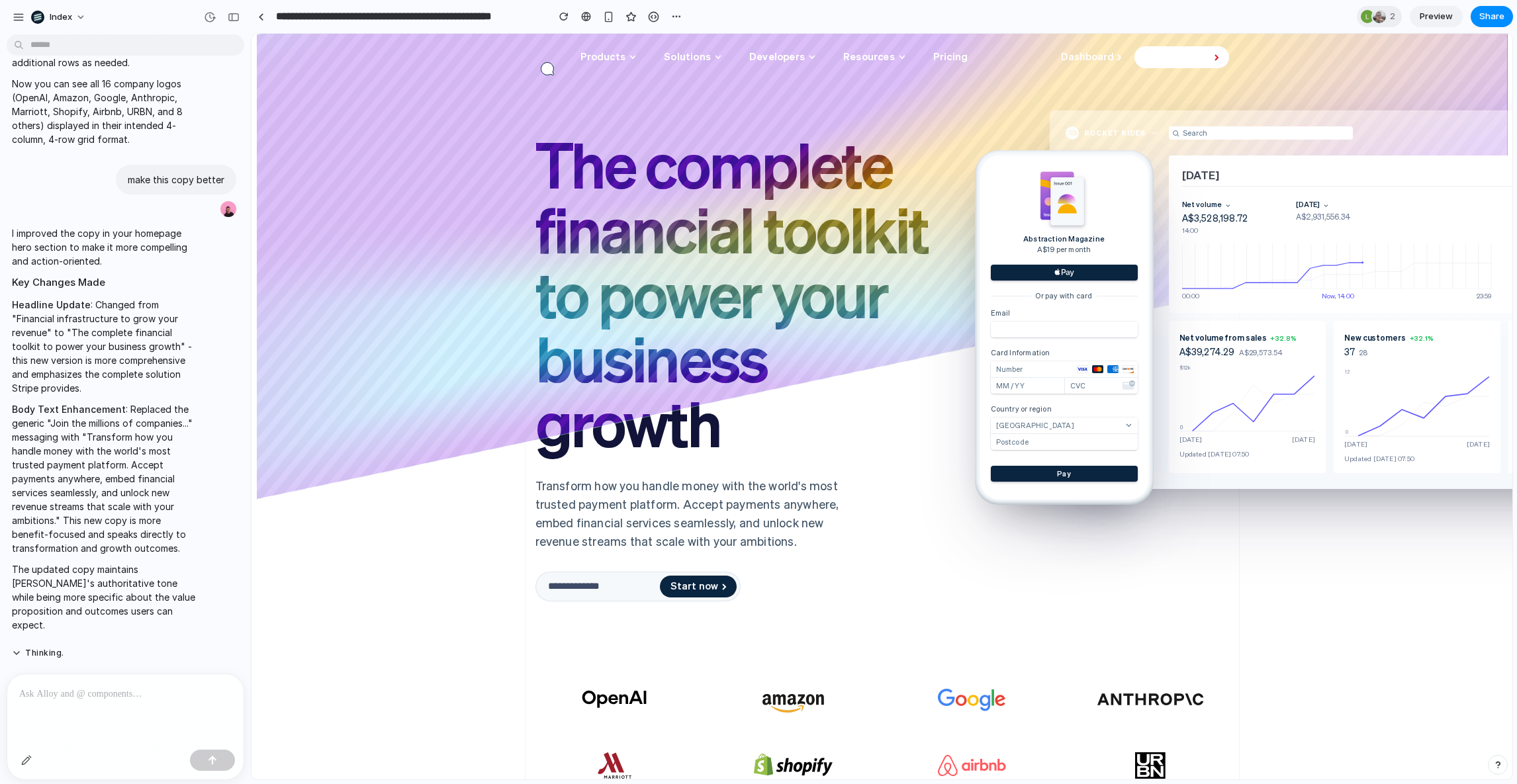
scroll to position [1169, 0]
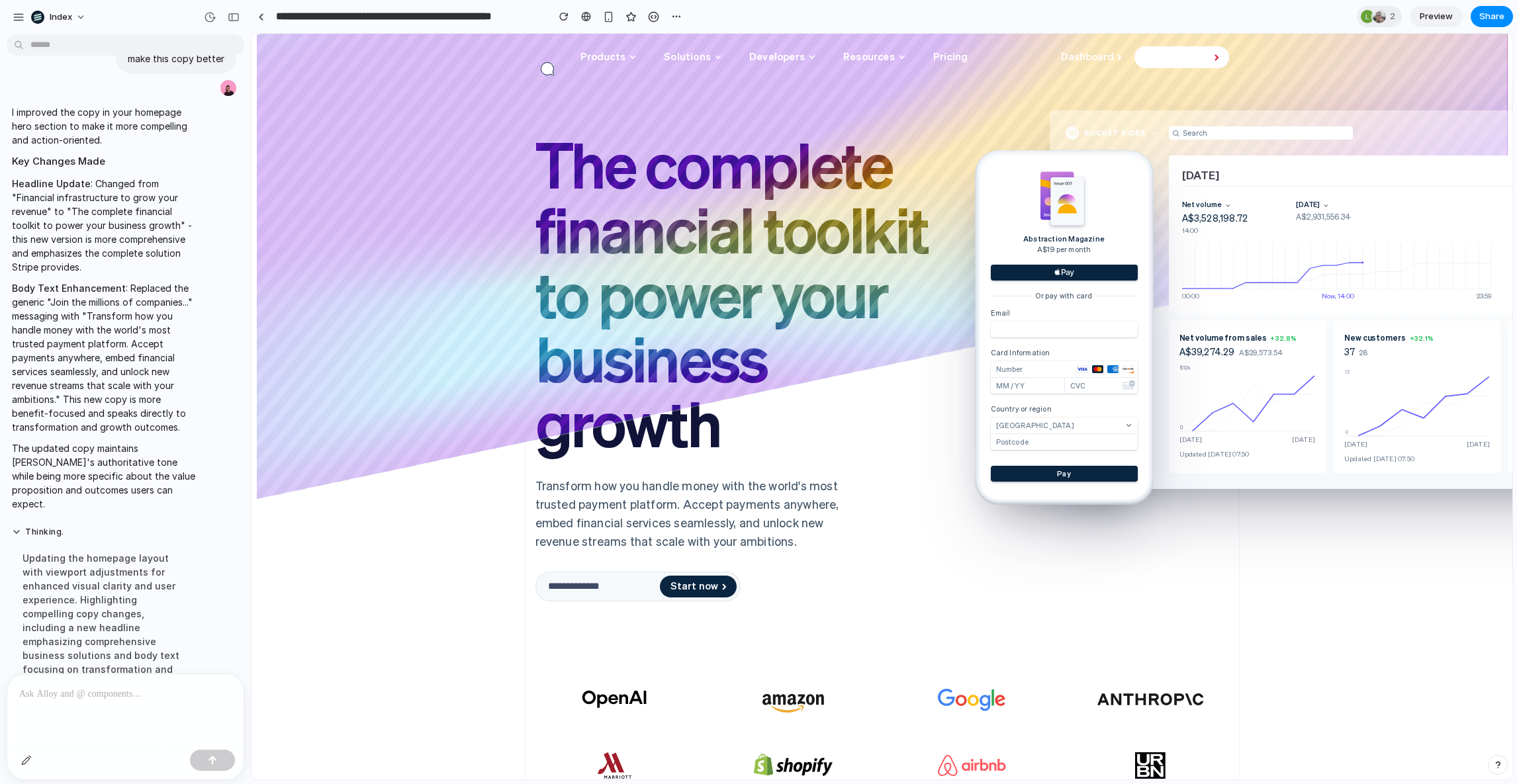
click at [588, 514] on div "Transform how you handle money with the world's most trusted payment platform. …" at bounding box center [704, 513] width 358 height 74
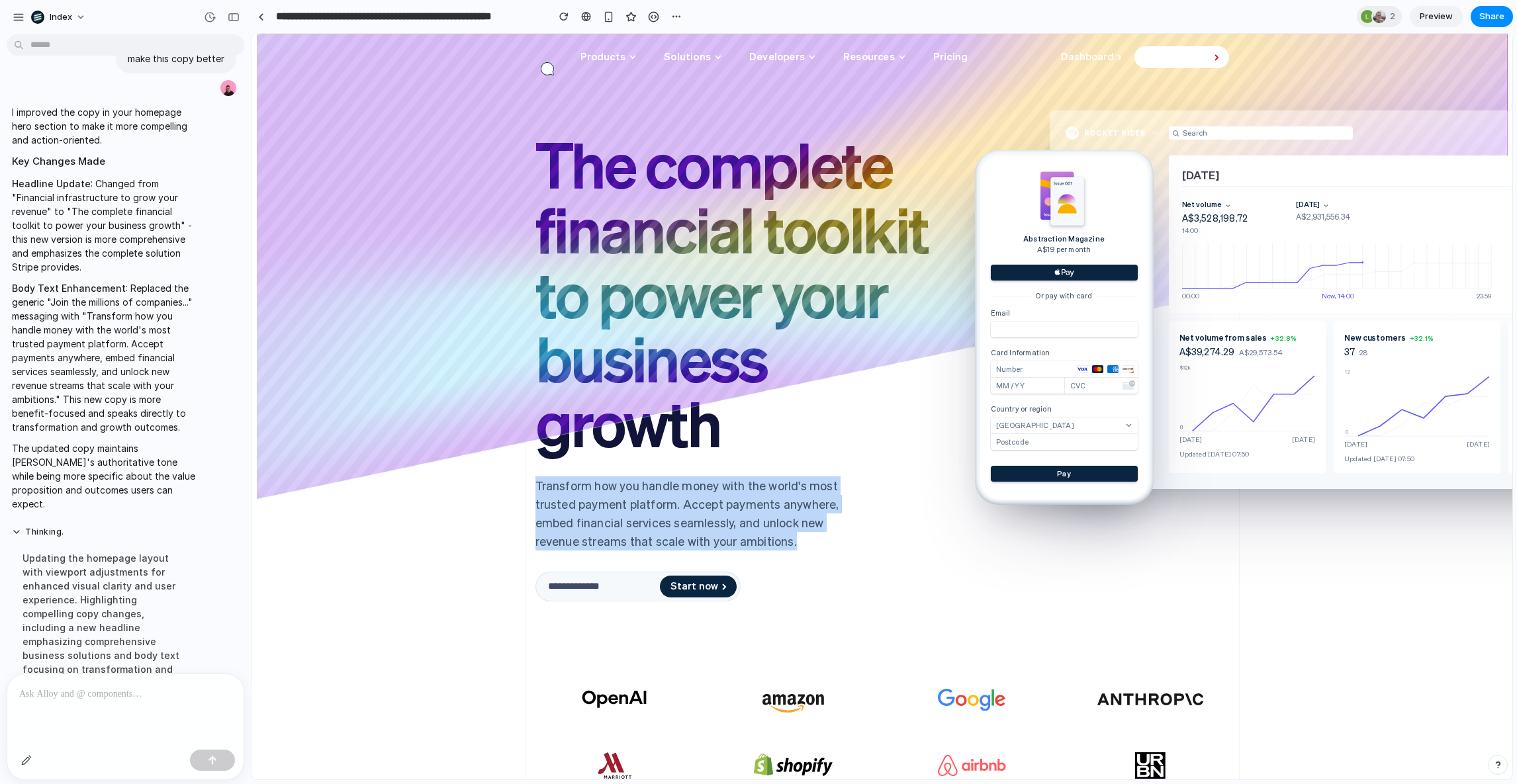
click at [588, 514] on div "Transform how you handle money with the world's most trusted payment platform. …" at bounding box center [704, 513] width 358 height 74
click at [516, 505] on div "The complete financial toolkit to power your business growth The complete finan…" at bounding box center [881, 360] width 1260 height 652
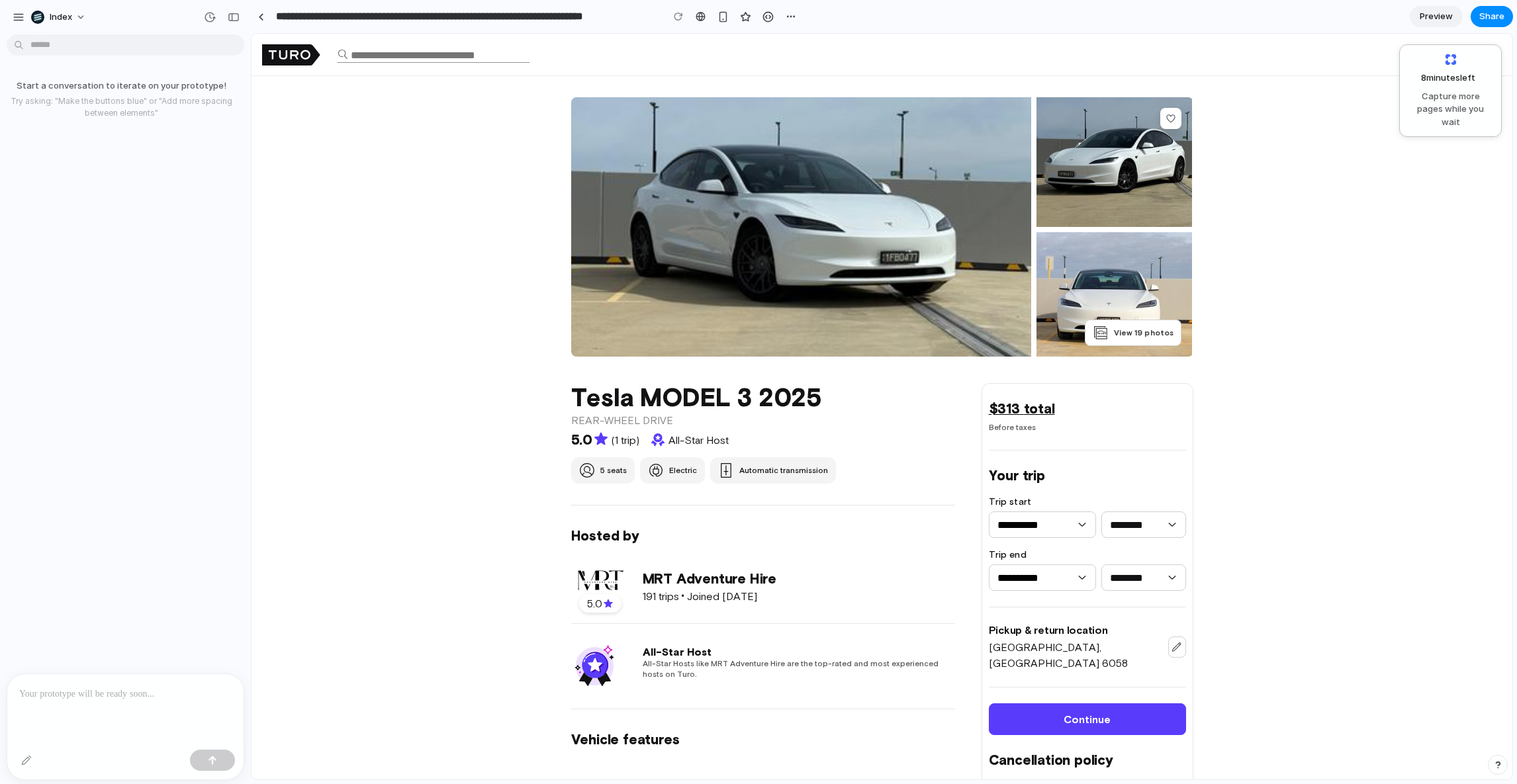
click at [113, 692] on p at bounding box center [125, 694] width 212 height 16
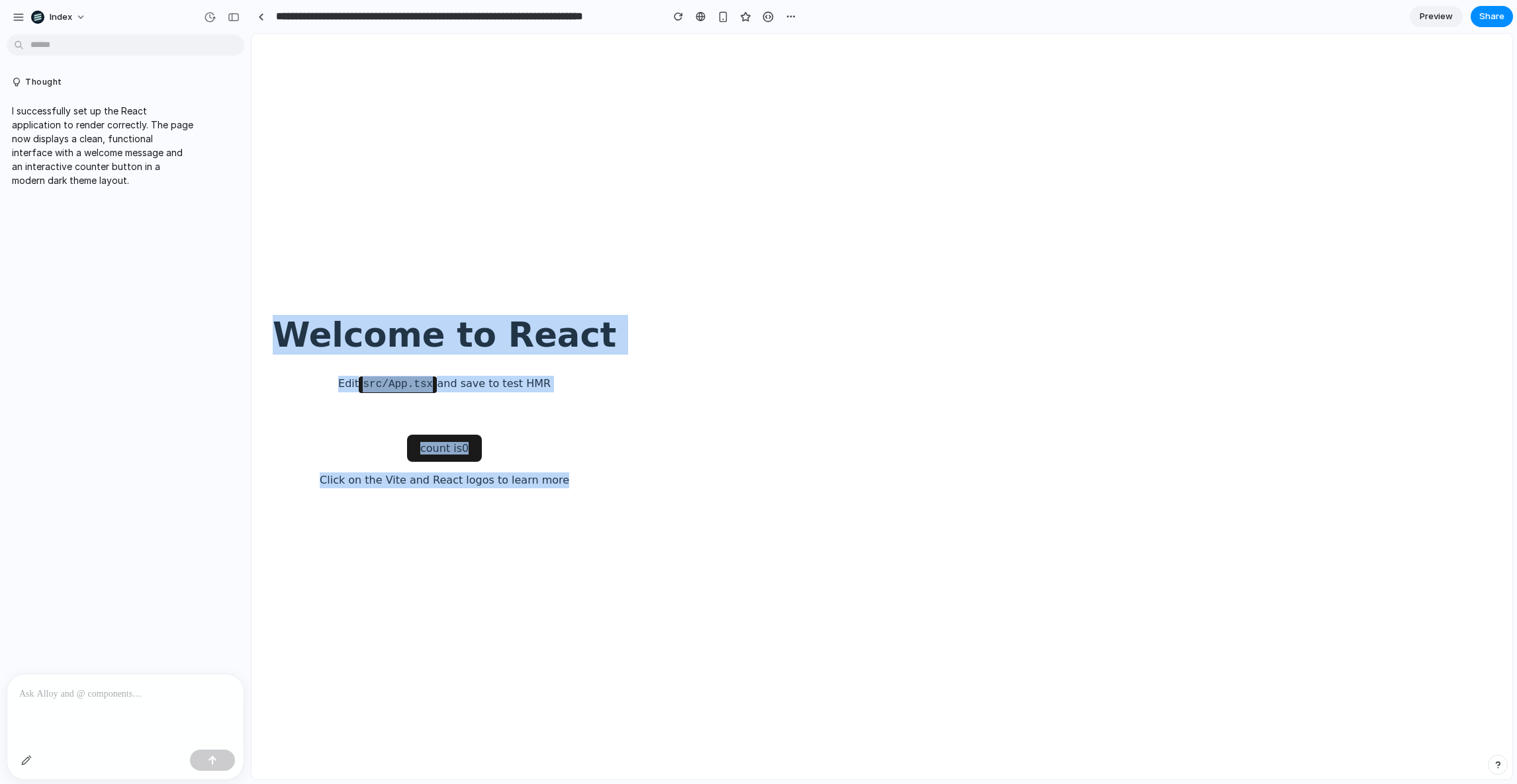
drag, startPoint x: 423, startPoint y: 256, endPoint x: 445, endPoint y: 607, distance: 351.7
click at [445, 602] on body "Welcome to React Edit src/App.tsx and save to test HMR count is 0 Click on the …" at bounding box center [881, 406] width 1260 height 746
click at [445, 607] on body "Welcome to React Edit src/App.tsx and save to test HMR count is 0 Click on the …" at bounding box center [881, 406] width 1260 height 746
drag, startPoint x: 445, startPoint y: 605, endPoint x: 436, endPoint y: 183, distance: 422.1
click at [436, 183] on body "Welcome to React Edit src/App.tsx and save to test HMR count is 0 Click on the …" at bounding box center [881, 406] width 1260 height 746
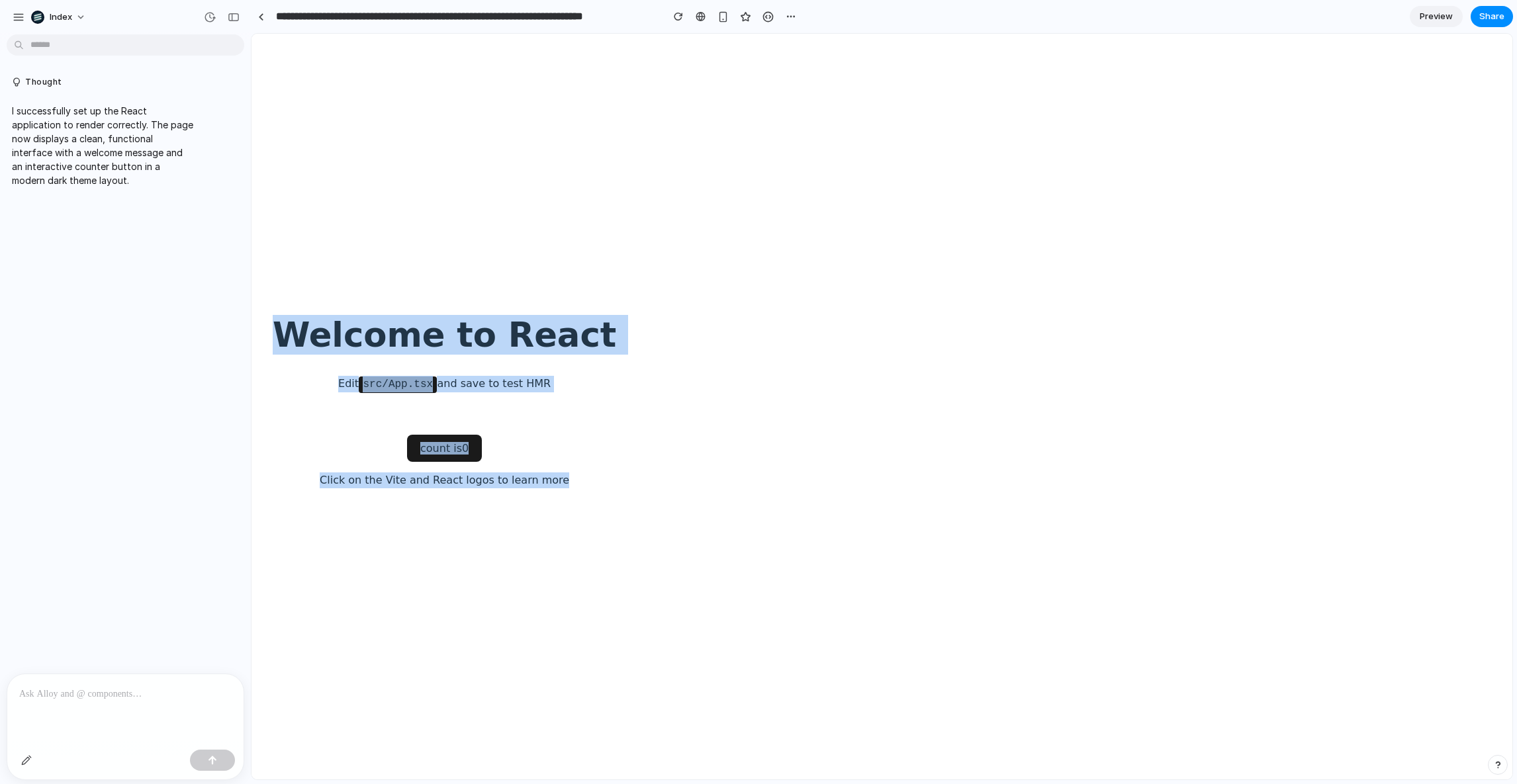
click at [436, 183] on body "Welcome to React Edit src/App.tsx and save to test HMR count is 0 Click on the …" at bounding box center [881, 406] width 1260 height 746
drag, startPoint x: 436, startPoint y: 183, endPoint x: 421, endPoint y: 521, distance: 338.3
click at [421, 481] on body "Welcome to React Edit src/App.tsx and save to test HMR count is 0 Click on the …" at bounding box center [881, 406] width 1260 height 746
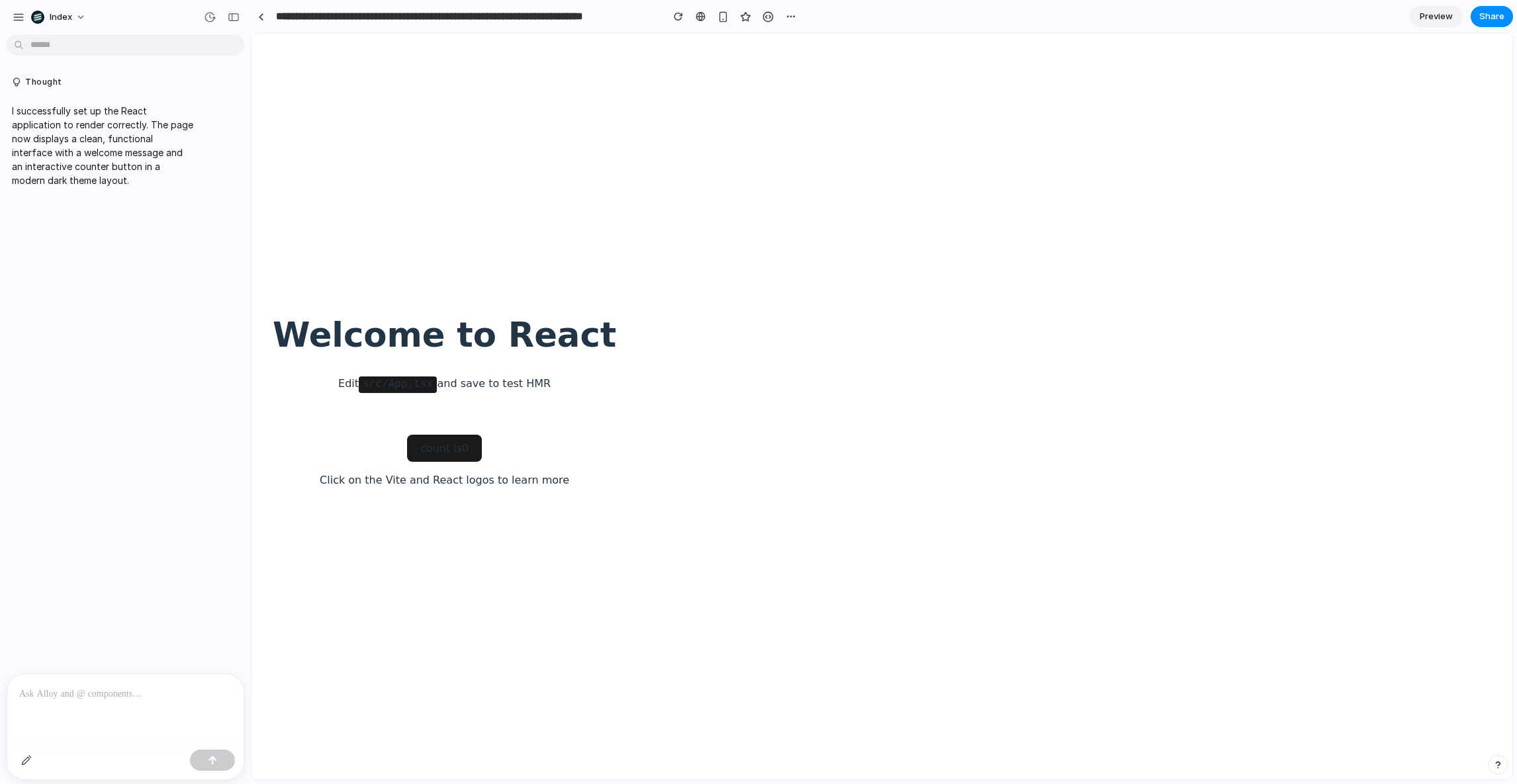
click at [421, 521] on div "Welcome to React Edit src/App.tsx and save to test HMR count is 0 Click on the …" at bounding box center [444, 406] width 386 height 268
click at [409, 433] on div "count is 0 Click on the Vite and React logos to learn more" at bounding box center [444, 467] width 344 height 106
click at [409, 440] on button "count is 0" at bounding box center [445, 448] width 76 height 27
click at [409, 440] on button "count is 1" at bounding box center [445, 448] width 76 height 27
click at [411, 444] on button "count is 2" at bounding box center [445, 448] width 76 height 27
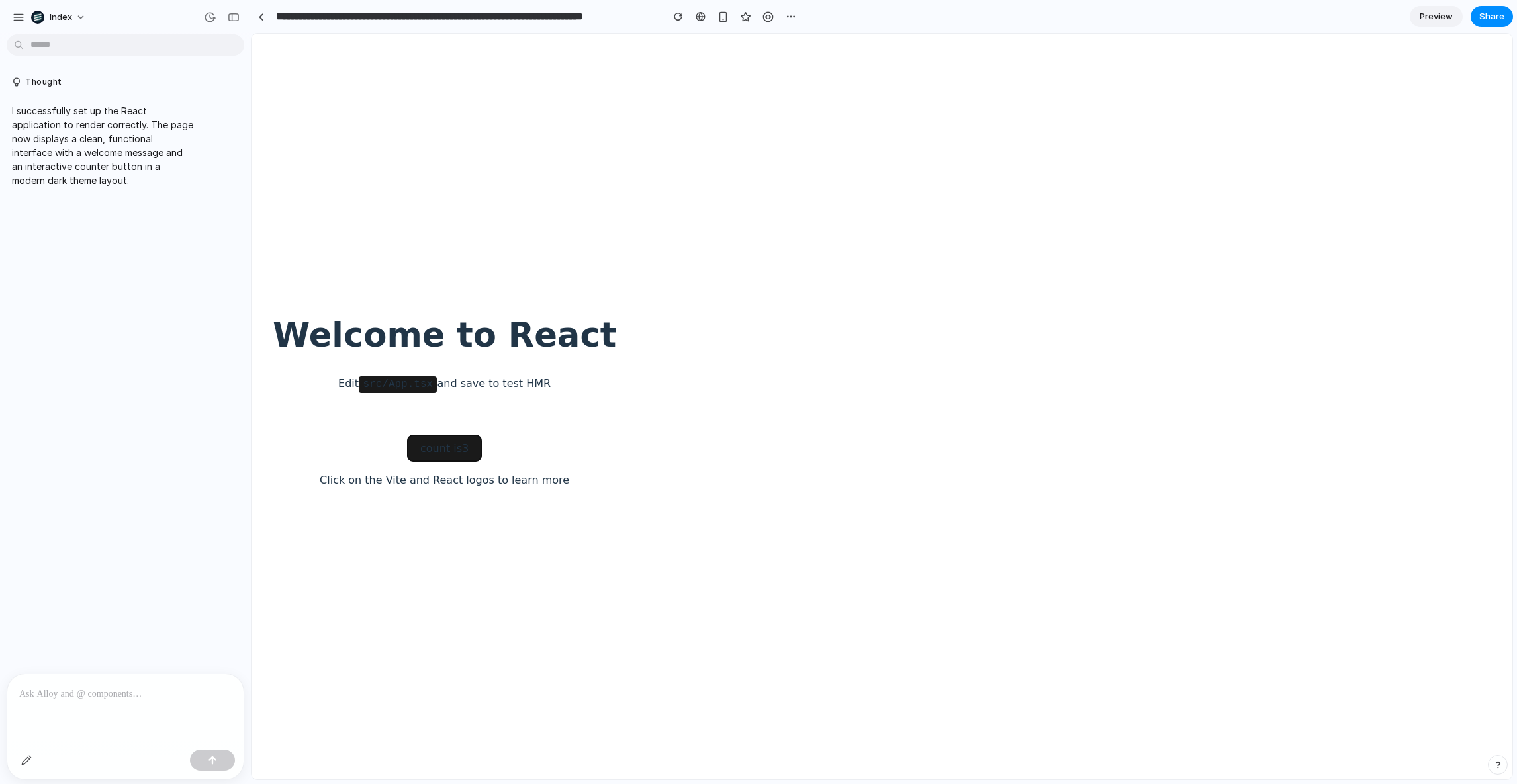
click at [411, 444] on button "count is 3" at bounding box center [445, 448] width 76 height 27
click at [411, 444] on button "count is 4" at bounding box center [445, 448] width 76 height 27
click at [411, 444] on button "count is 5" at bounding box center [445, 448] width 76 height 27
click at [411, 444] on button "count is 6" at bounding box center [445, 448] width 76 height 27
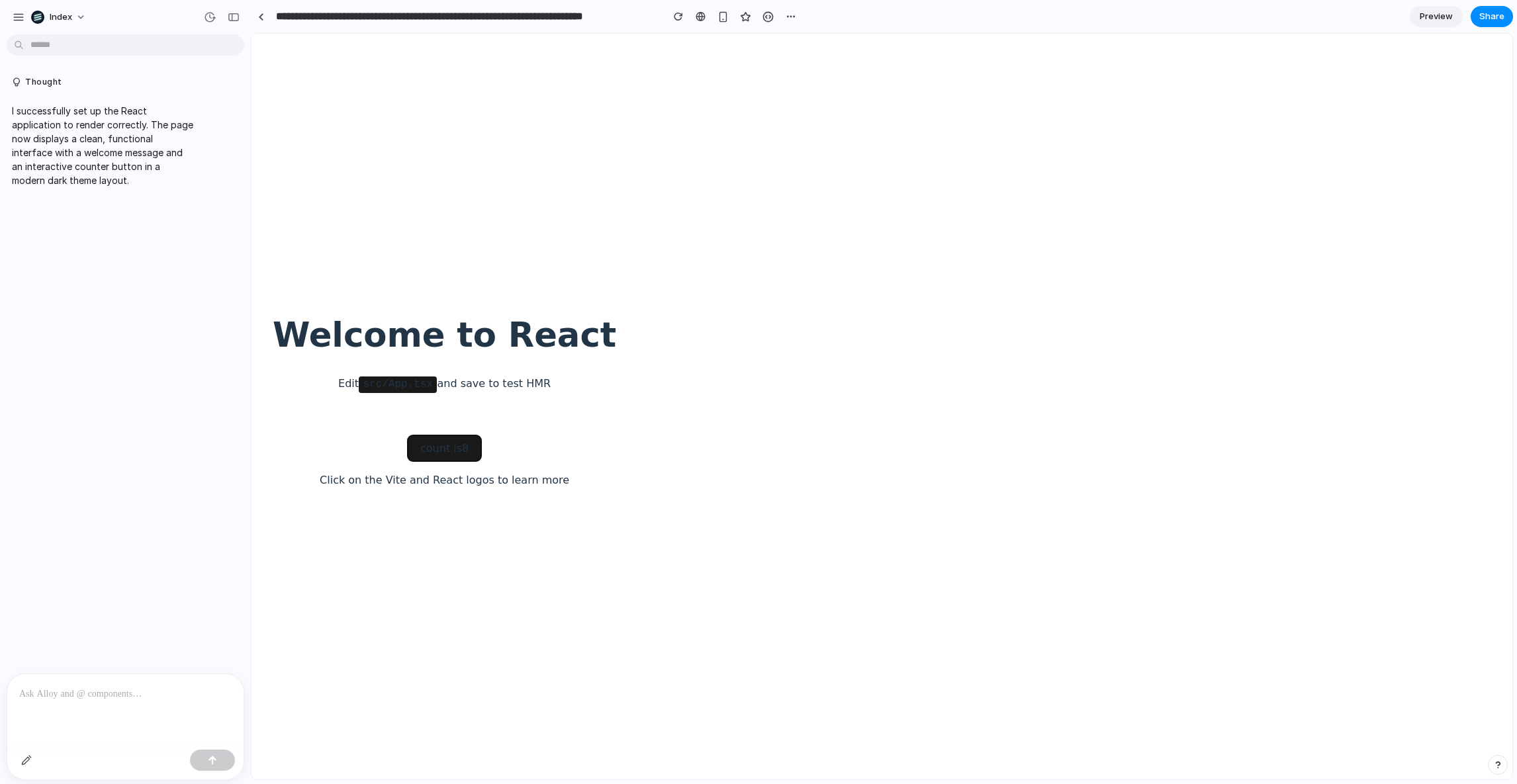
click at [411, 444] on button "count is 8" at bounding box center [445, 448] width 76 height 27
click at [411, 444] on button "count is 9" at bounding box center [445, 448] width 76 height 27
click at [412, 464] on div "count is 10 Click on the Vite and React logos to learn more" at bounding box center [444, 467] width 344 height 106
click at [415, 450] on button "count is 10" at bounding box center [445, 448] width 82 height 27
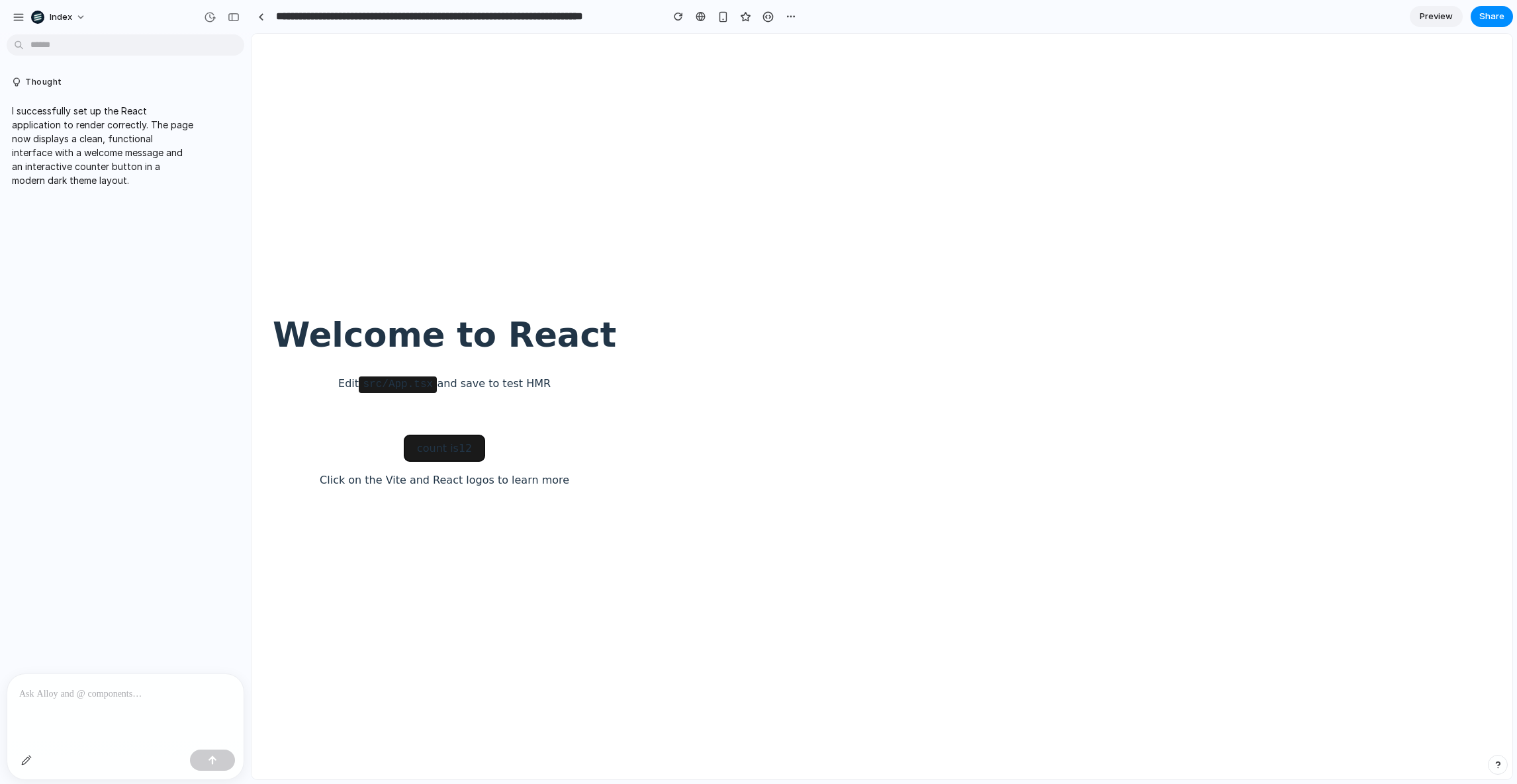
click at [415, 450] on button "count is 12" at bounding box center [445, 448] width 82 height 27
click at [415, 450] on button "count is 13" at bounding box center [445, 448] width 82 height 27
click at [411, 469] on div "count is 14 Click on the Vite and React logos to learn more" at bounding box center [444, 467] width 344 height 106
click at [266, 24] on link at bounding box center [261, 17] width 20 height 20
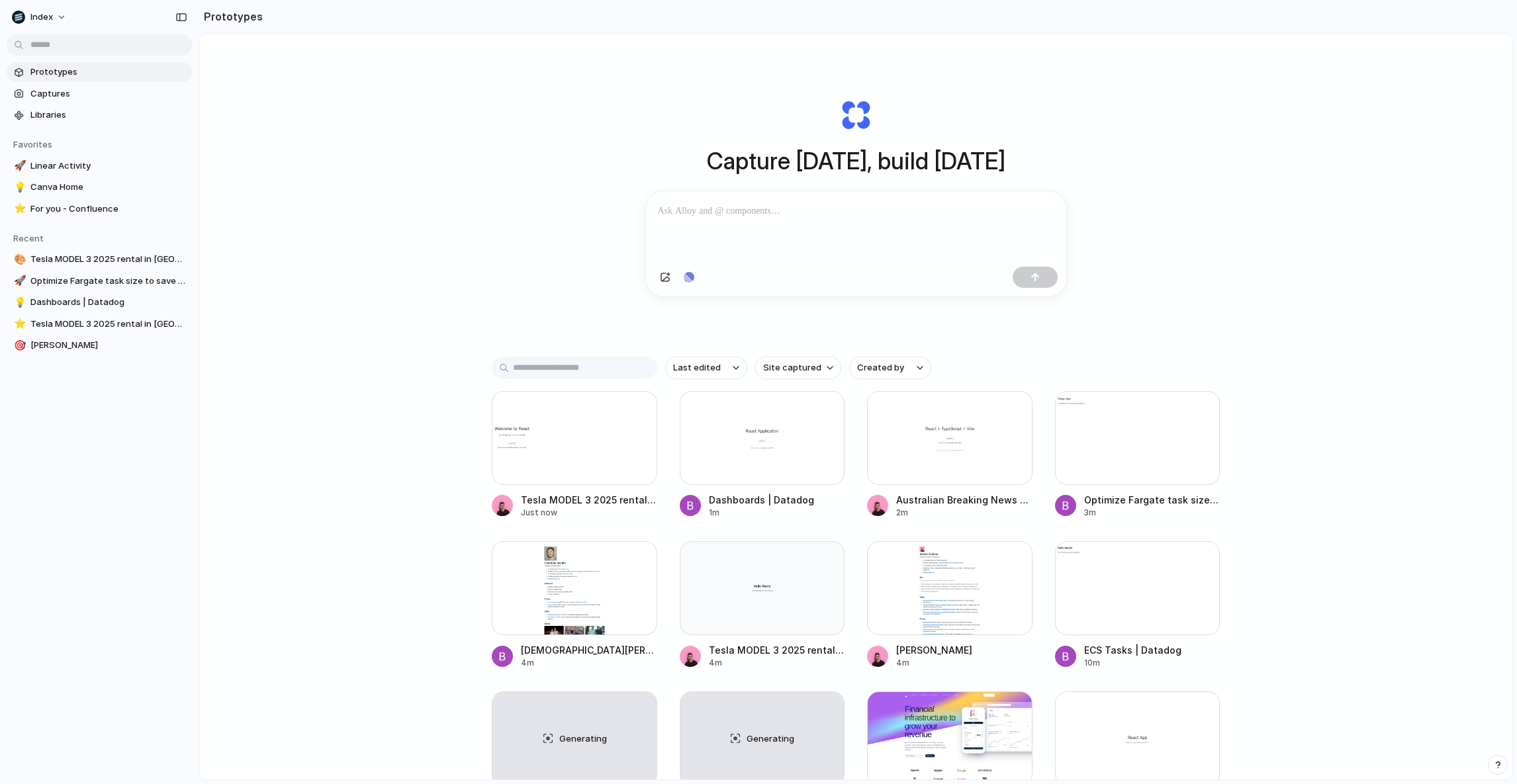
scroll to position [309, 0]
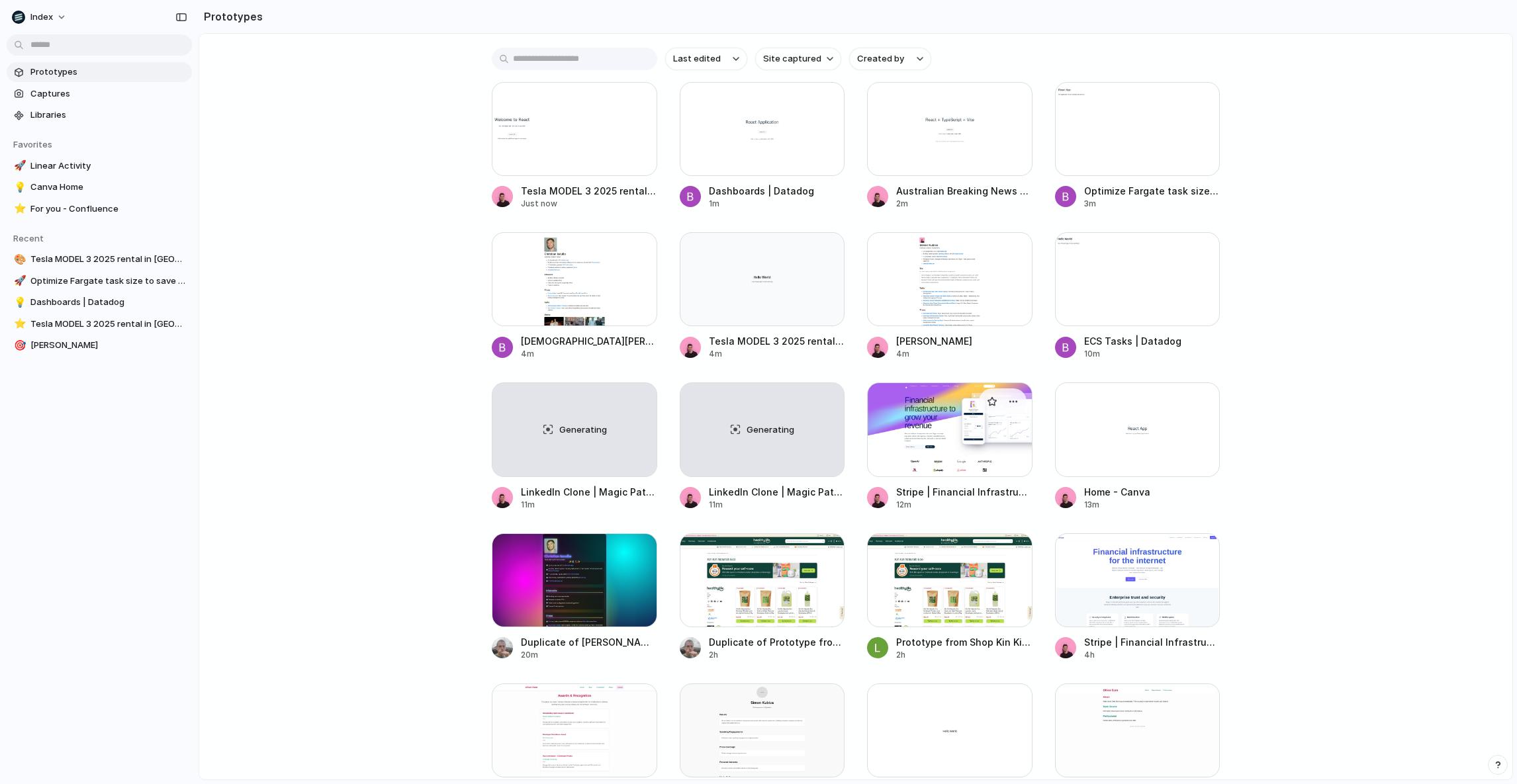
click at [958, 418] on div at bounding box center [949, 429] width 165 height 94
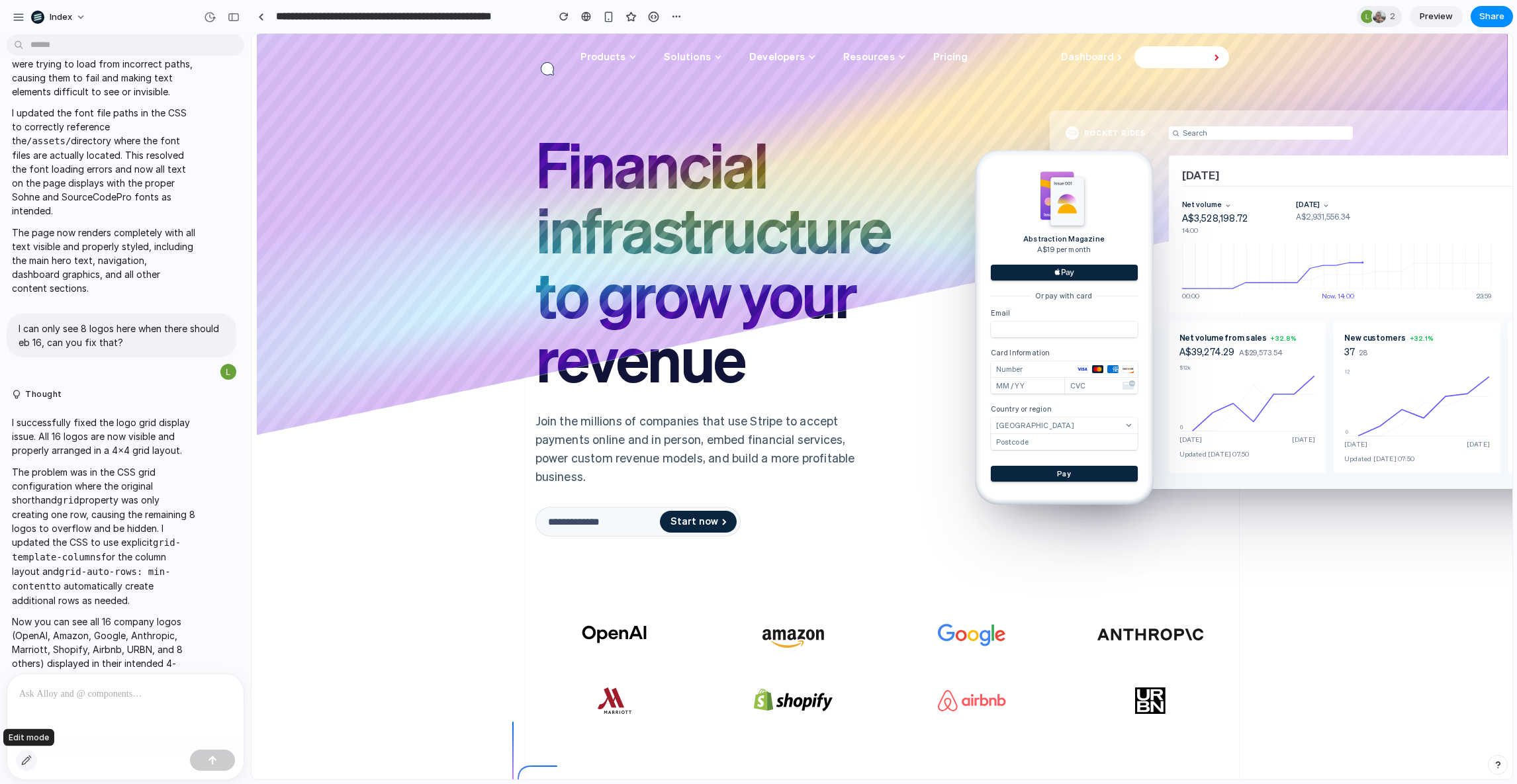
click at [26, 762] on div "button" at bounding box center [27, 760] width 11 height 11
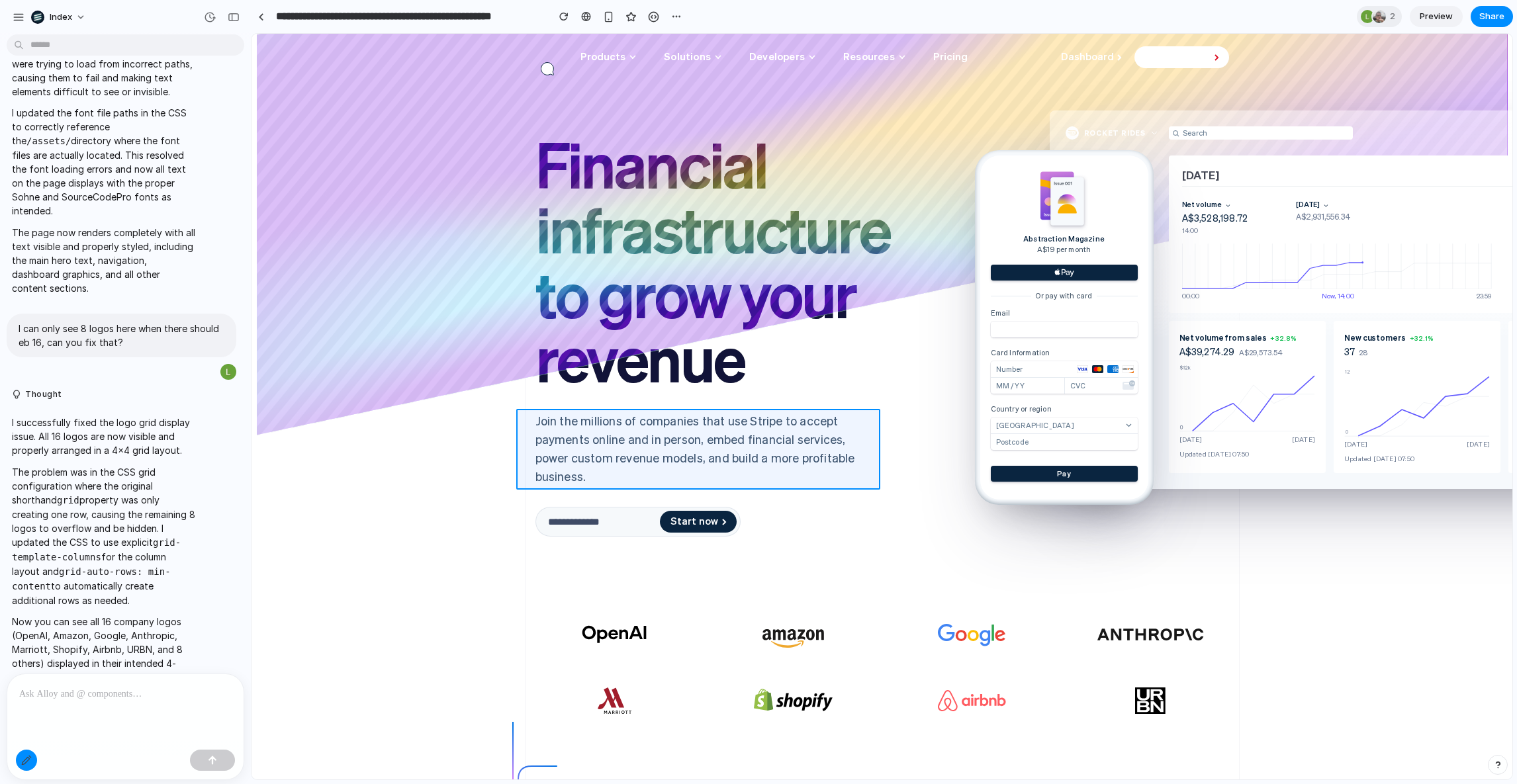
click at [701, 422] on div at bounding box center [881, 406] width 1260 height 745
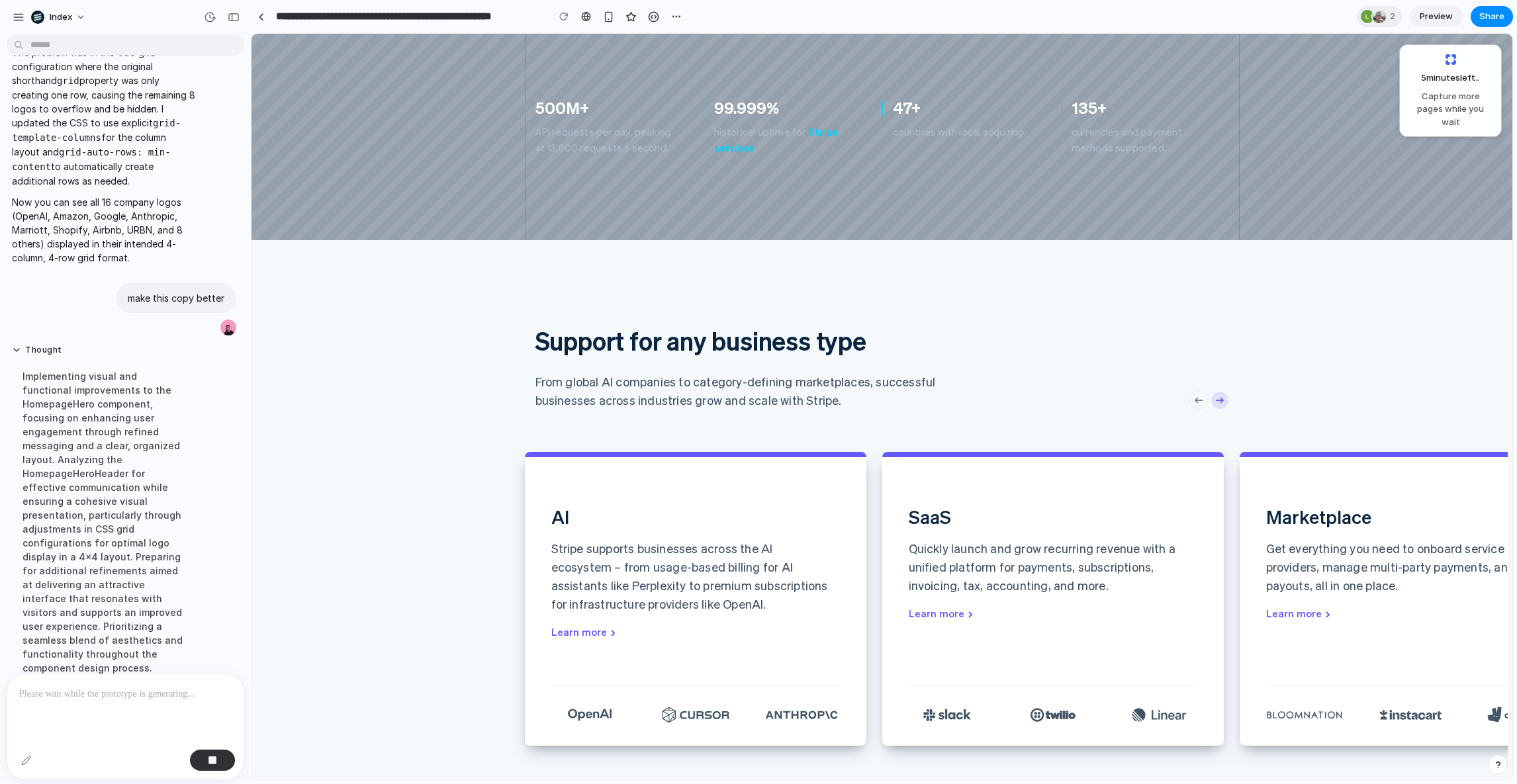
scroll to position [957, 0]
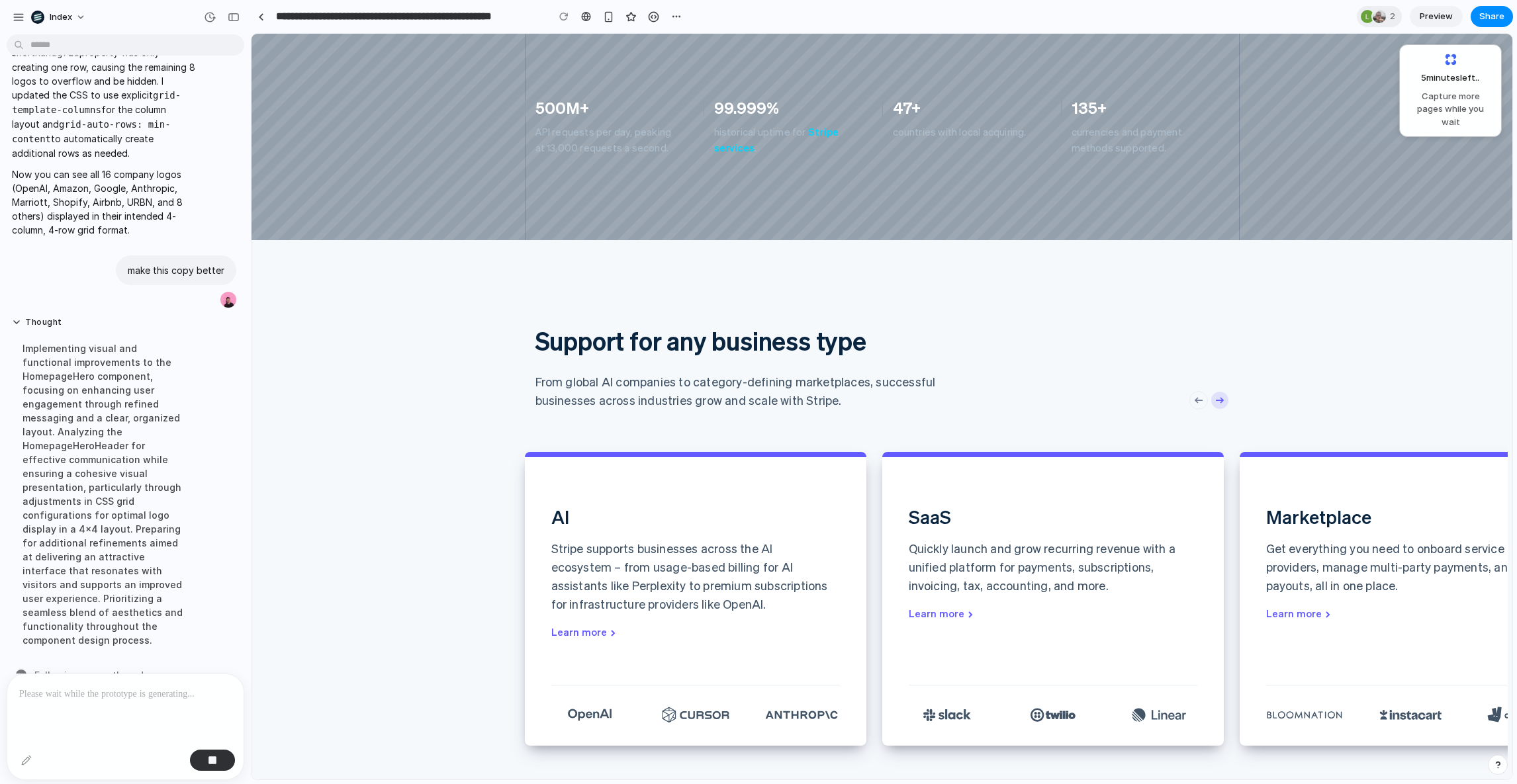
click at [618, 14] on div at bounding box center [609, 17] width 20 height 20
click at [611, 14] on div "button" at bounding box center [608, 17] width 11 height 11
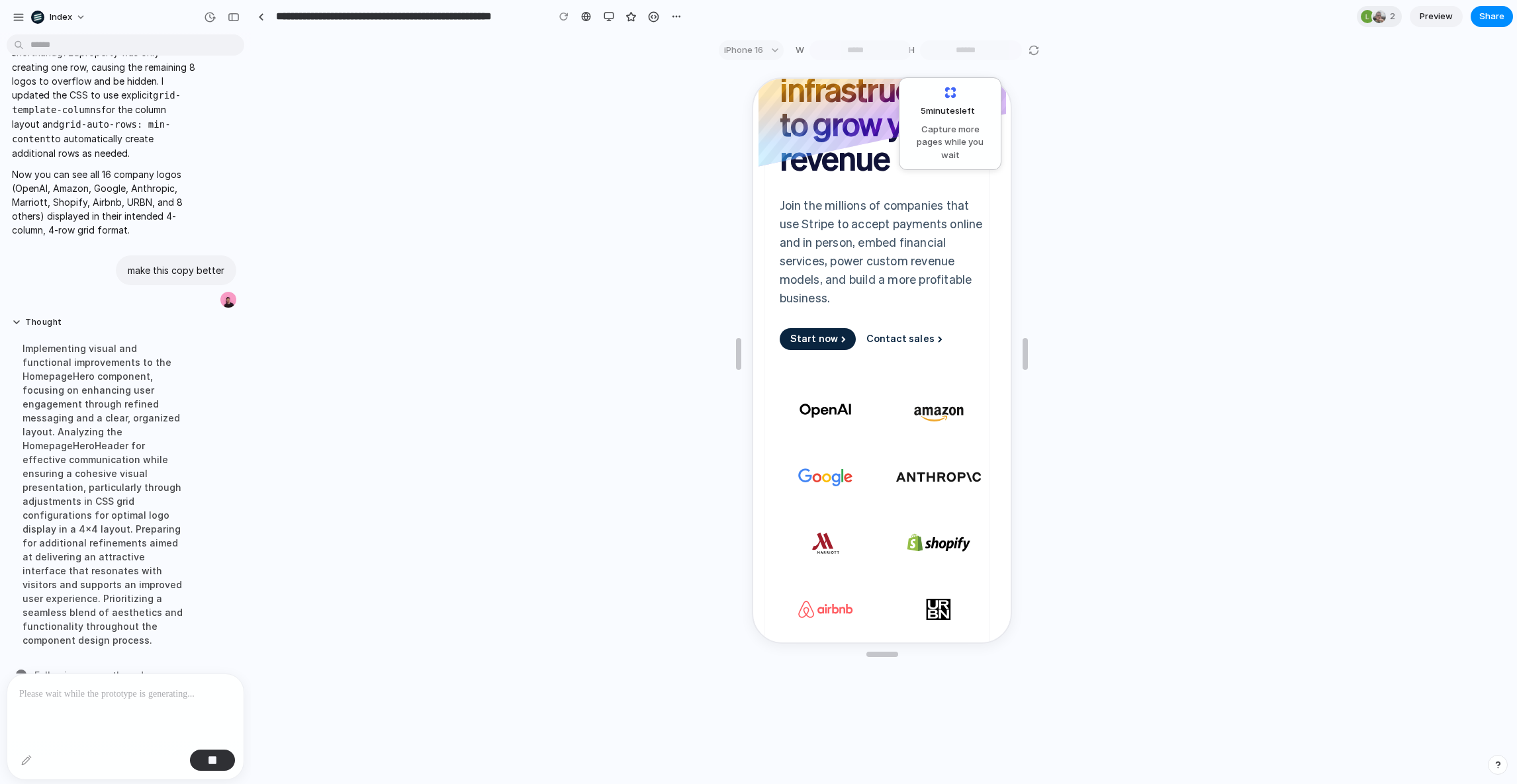
scroll to position [0, 0]
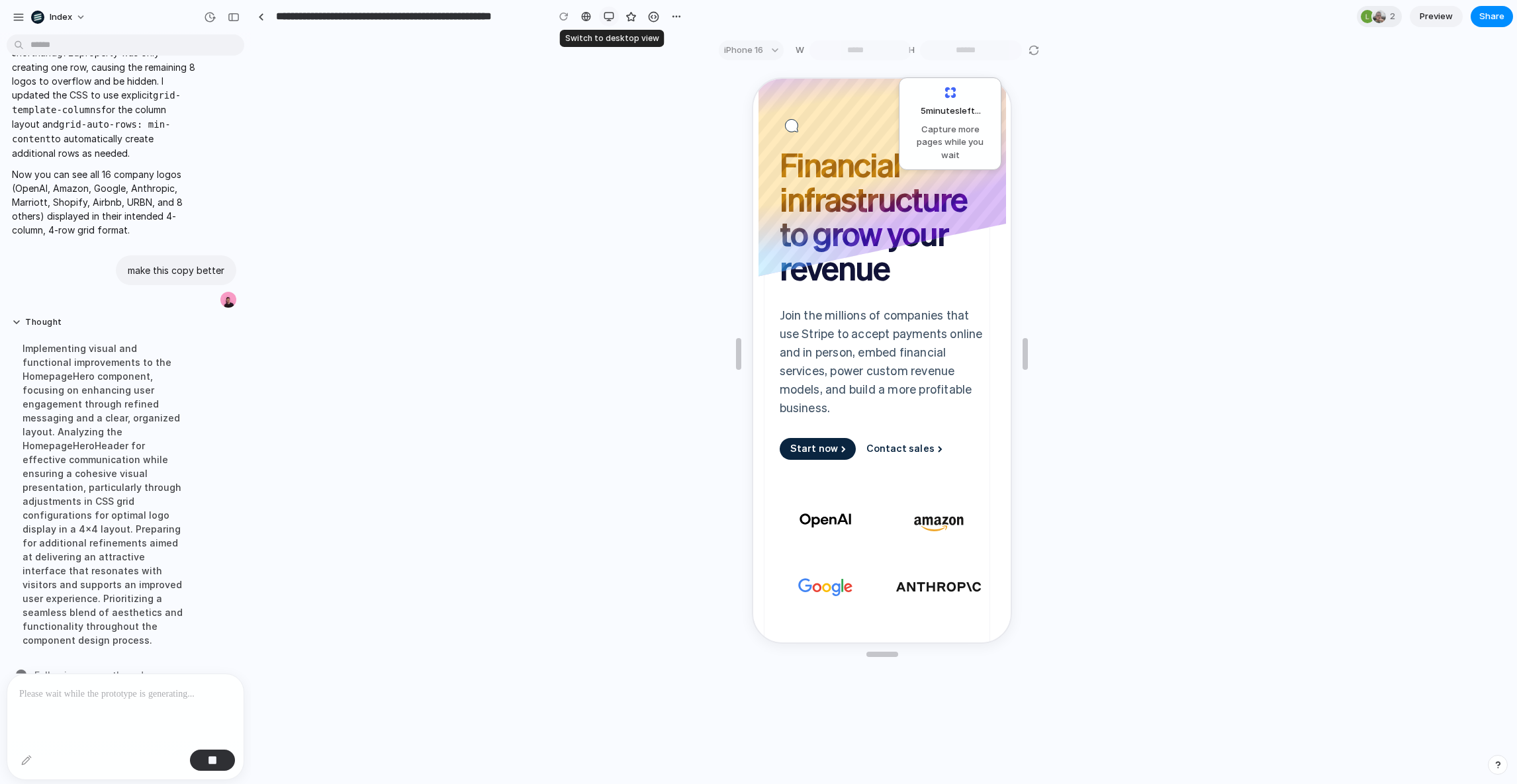
click at [607, 16] on div "button" at bounding box center [609, 17] width 11 height 11
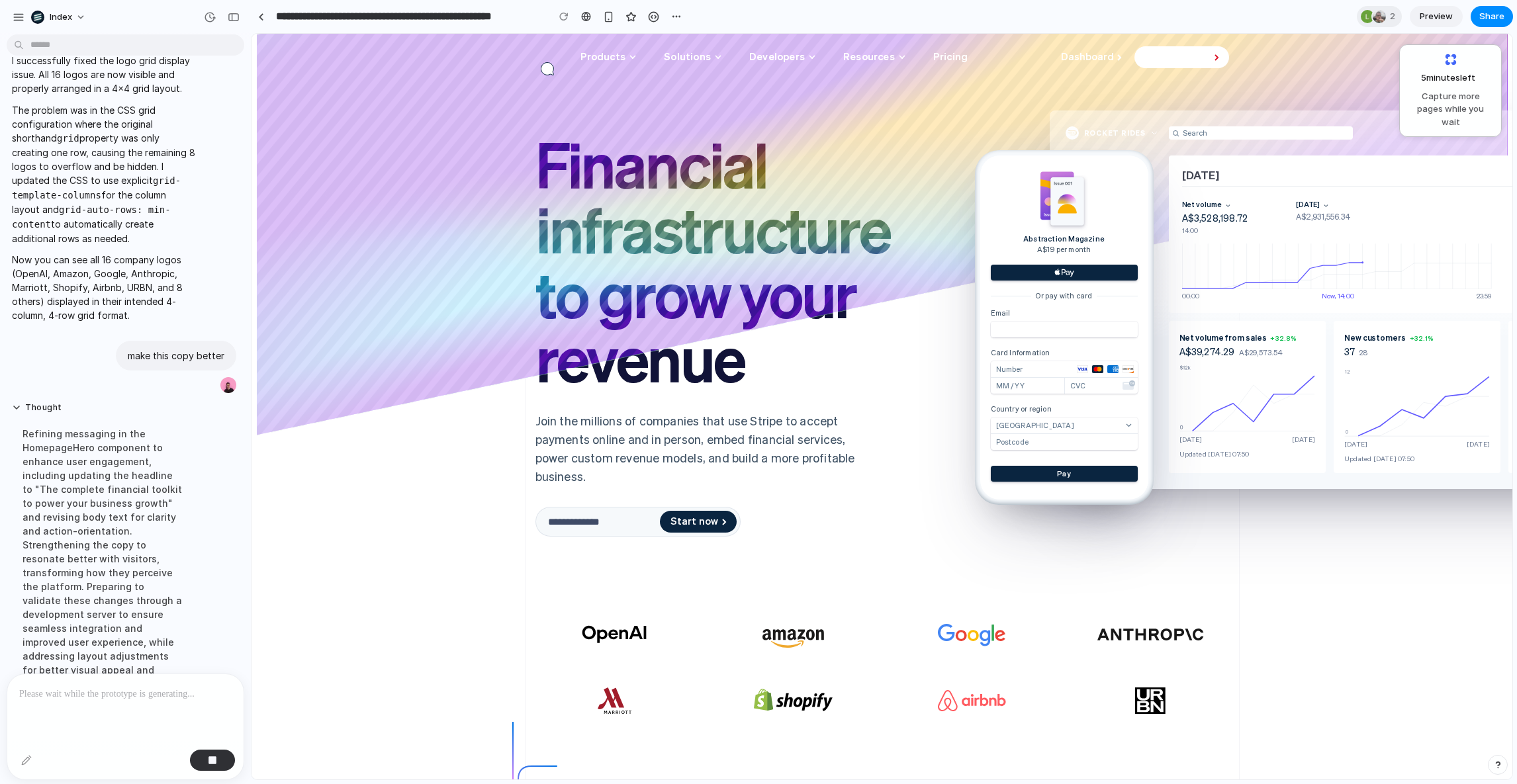
scroll to position [902, 0]
